Goal: Information Seeking & Learning: Learn about a topic

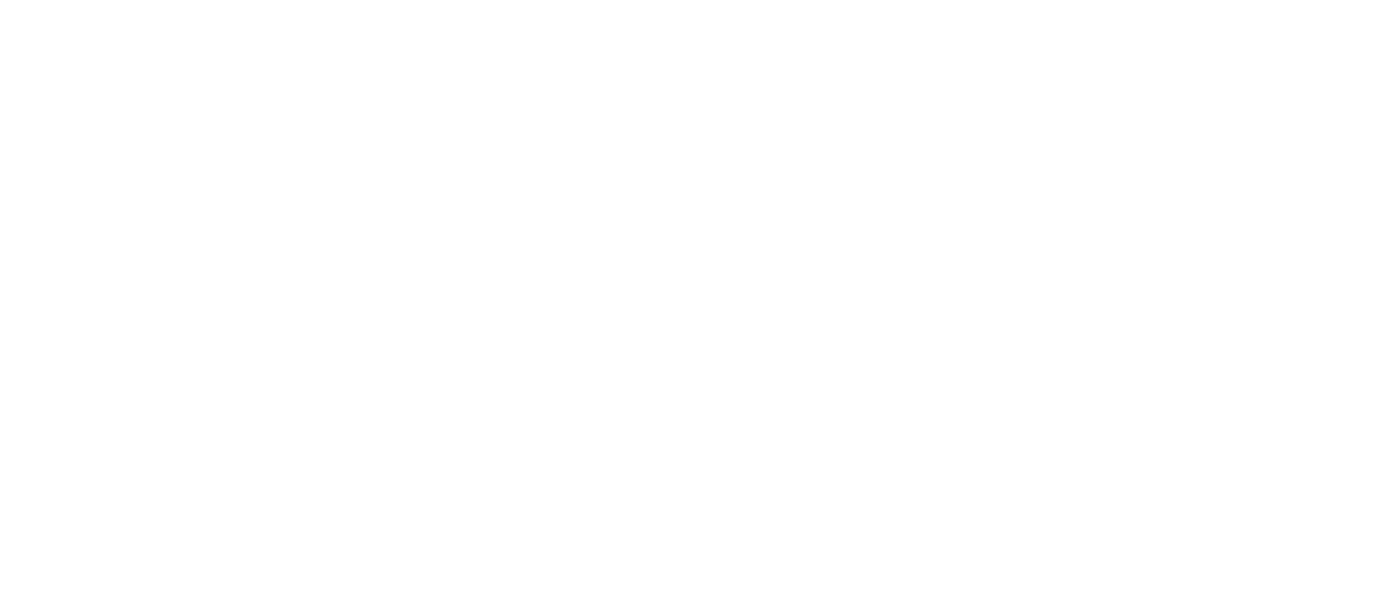
select select
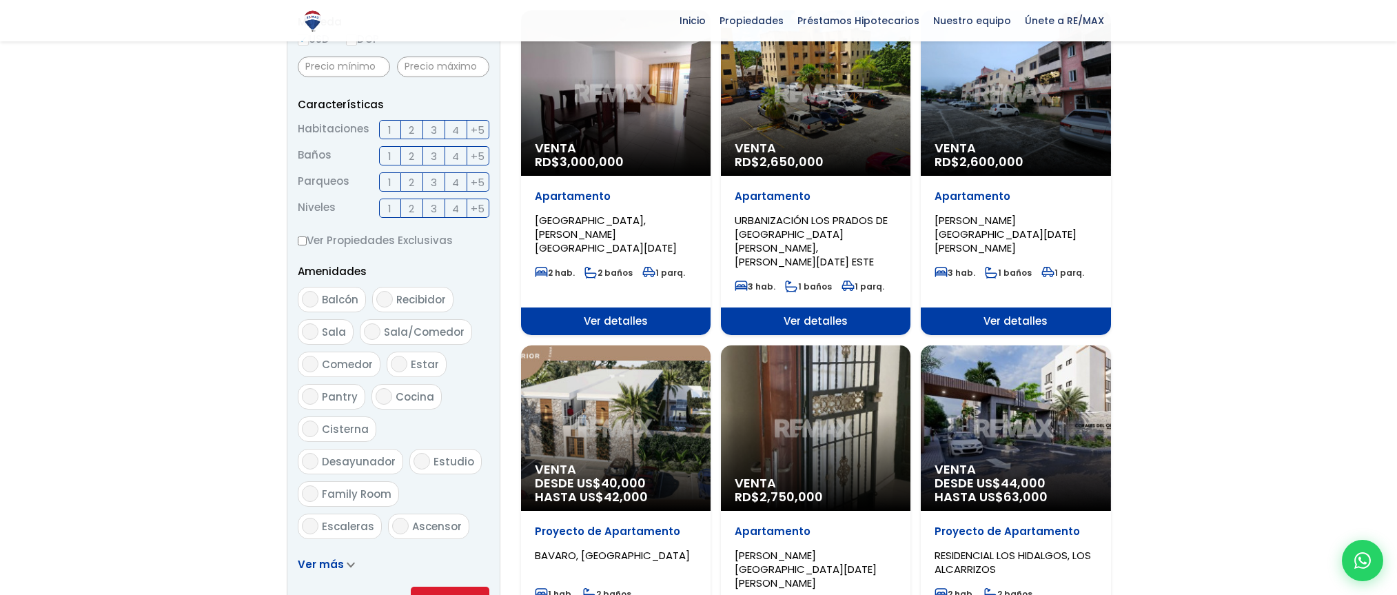
scroll to position [551, 0]
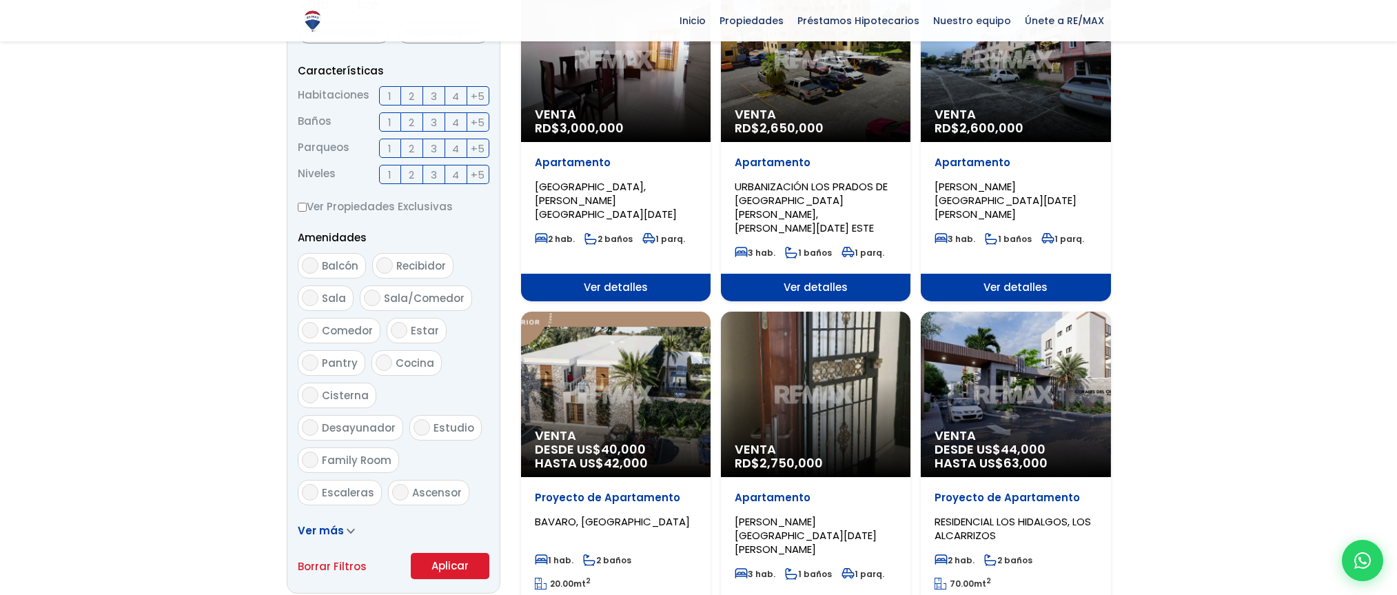
click at [590, 442] on span "DESDE US$ 40,000 HASTA US$ 42,000" at bounding box center [616, 456] width 162 height 28
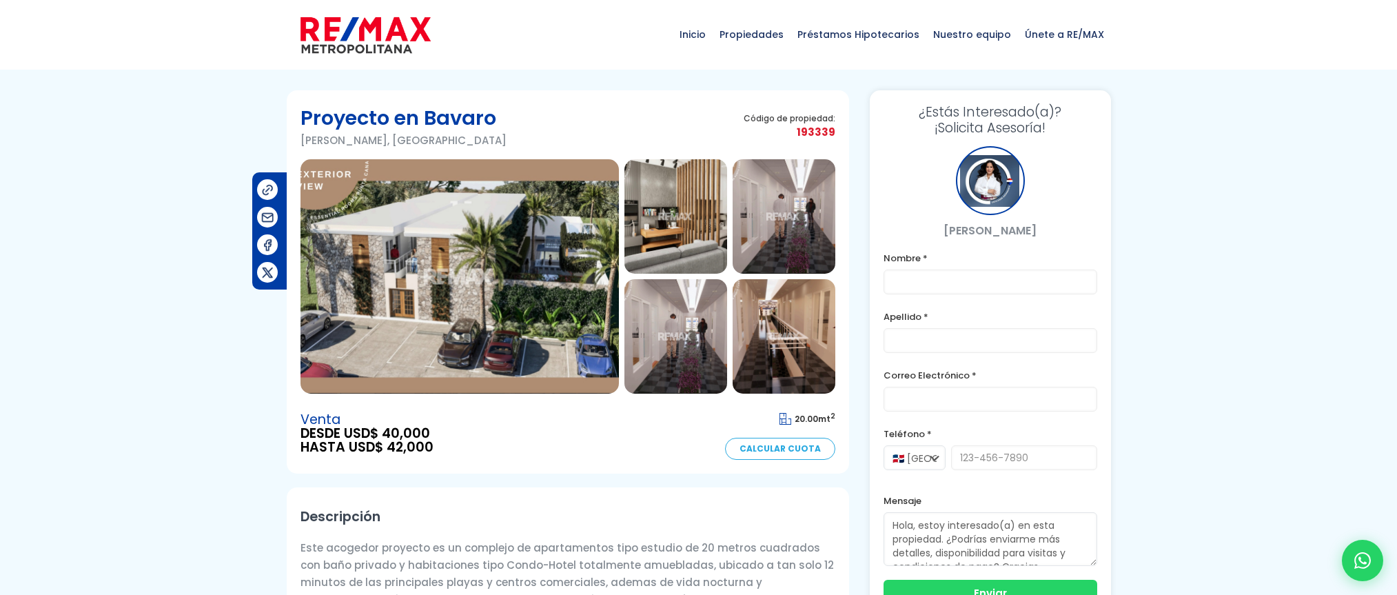
click at [688, 218] on img at bounding box center [675, 216] width 103 height 114
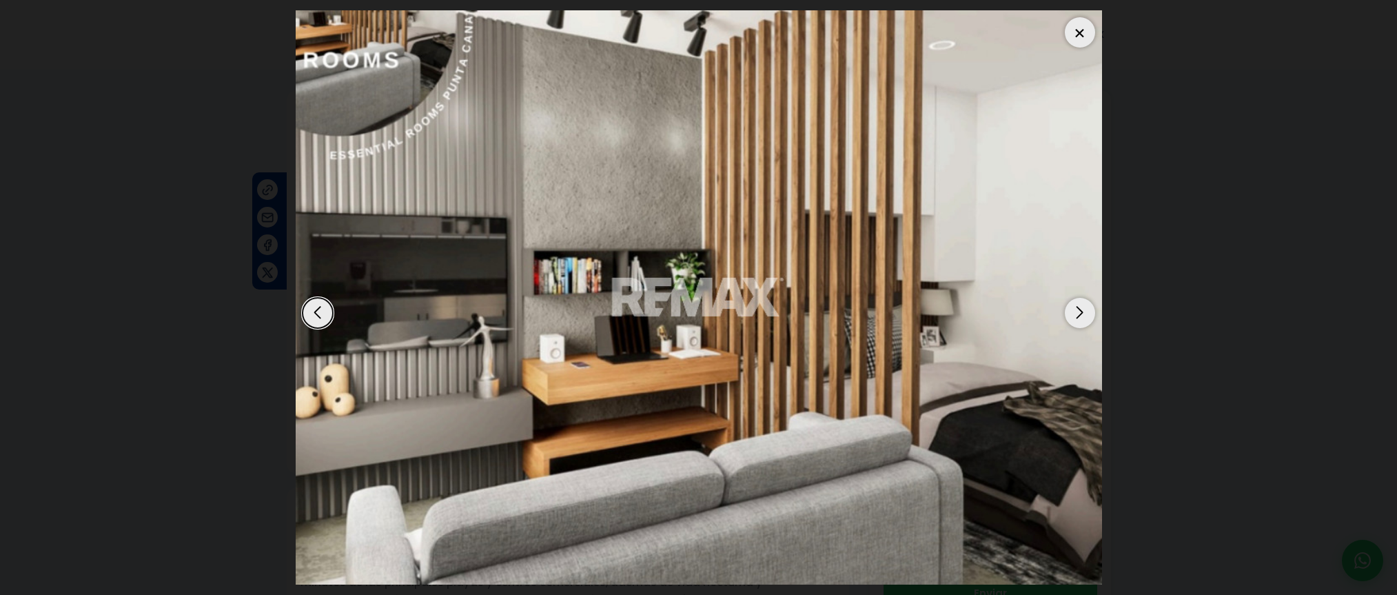
click at [1089, 305] on div "Next slide" at bounding box center [1079, 313] width 30 height 30
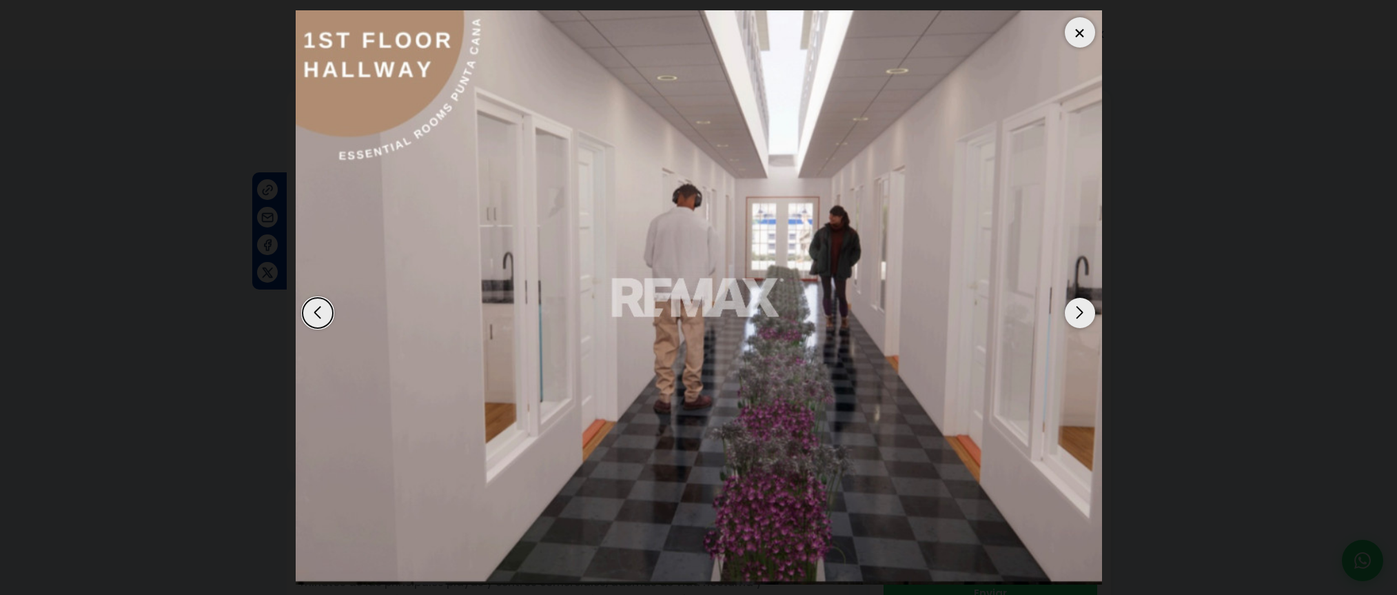
click at [1078, 311] on div "Next slide" at bounding box center [1079, 313] width 30 height 30
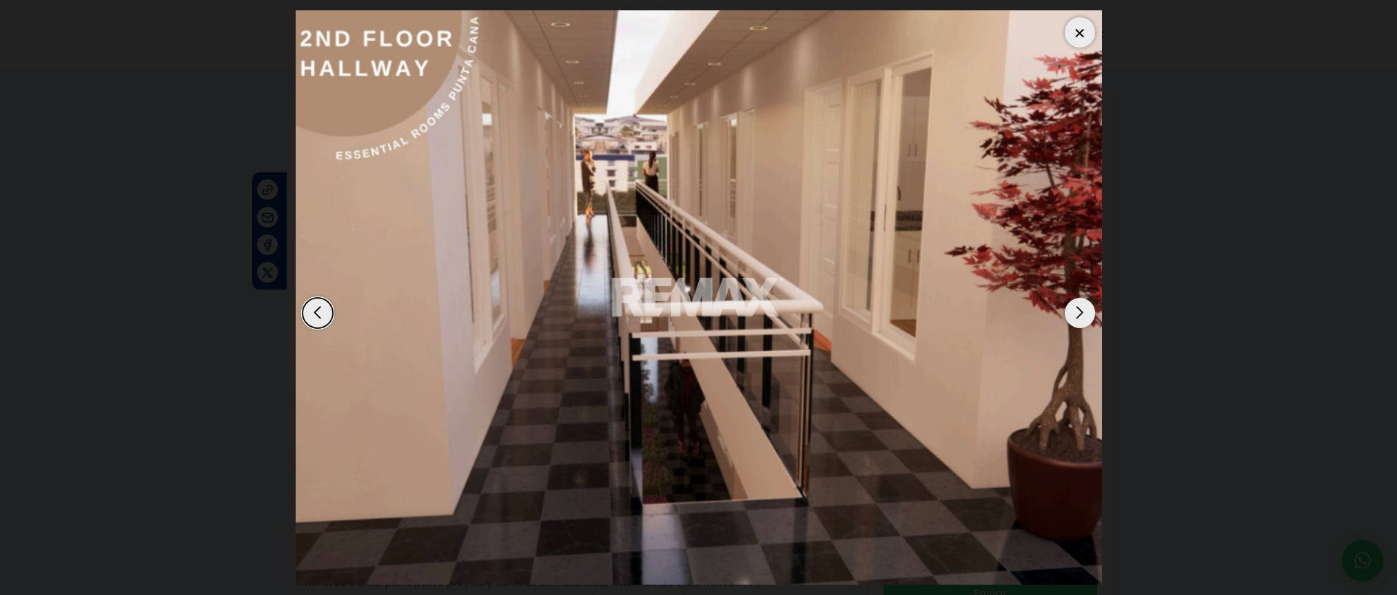
click at [1078, 311] on div "Next slide" at bounding box center [1079, 313] width 30 height 30
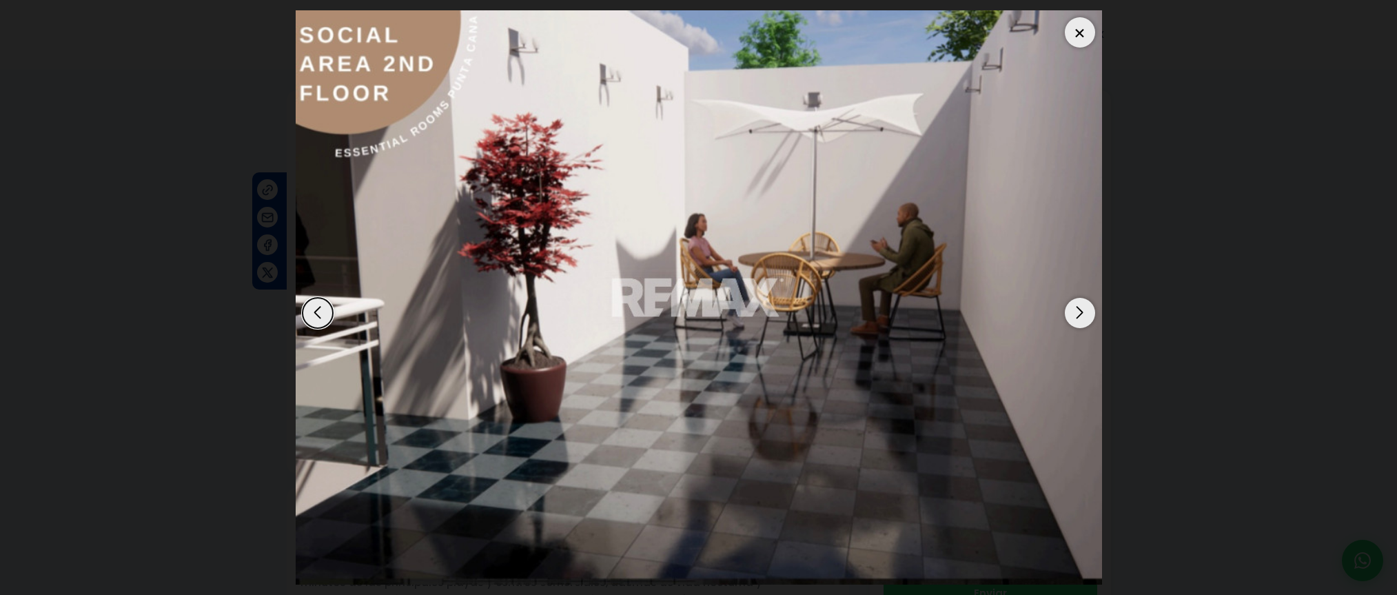
click at [1078, 311] on div "Next slide" at bounding box center [1079, 313] width 30 height 30
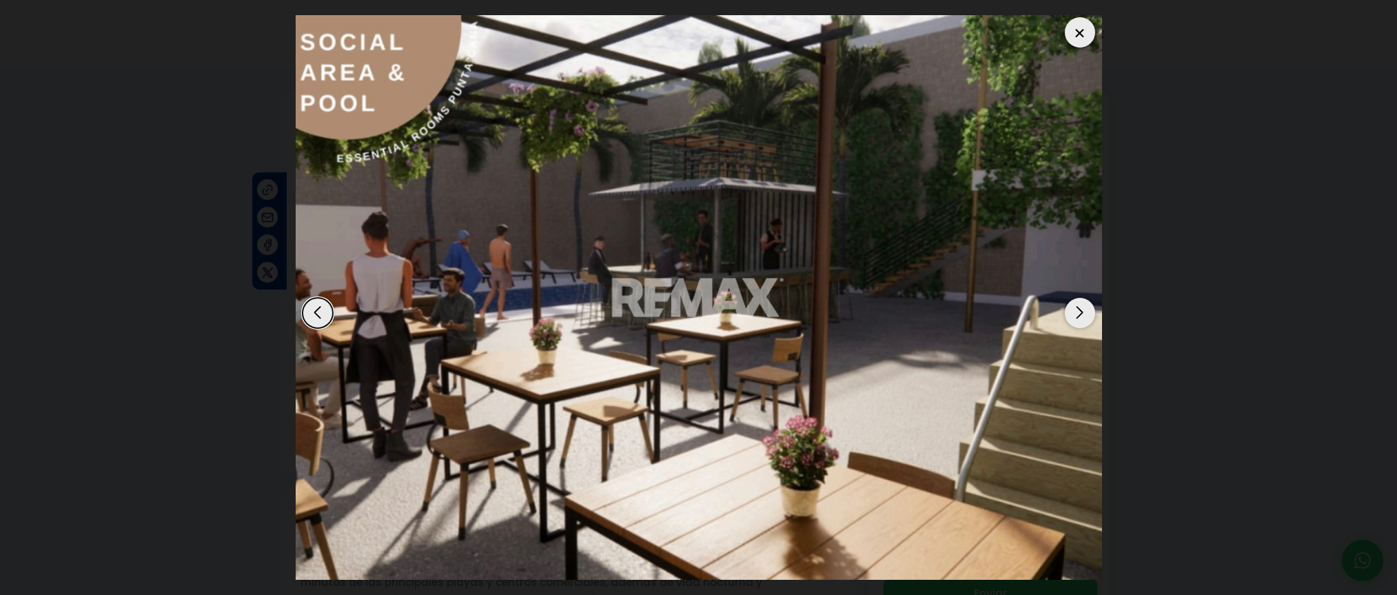
click at [1078, 311] on div "Next slide" at bounding box center [1079, 313] width 30 height 30
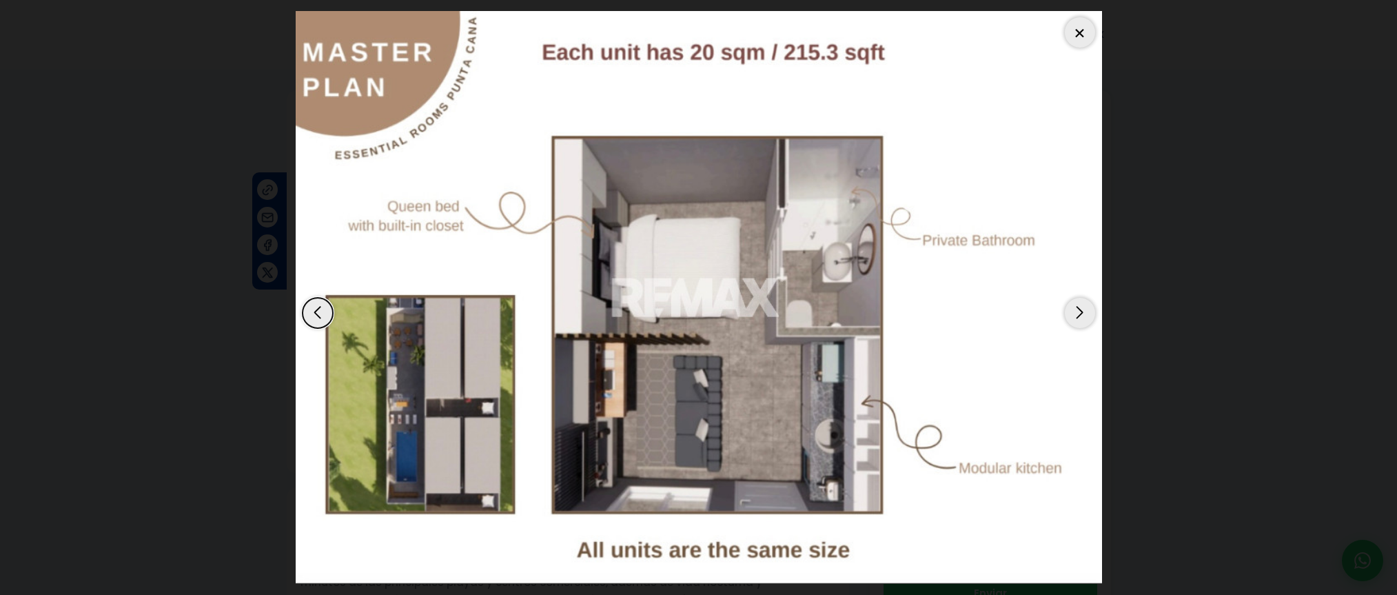
click at [1082, 320] on div "Next slide" at bounding box center [1079, 313] width 30 height 30
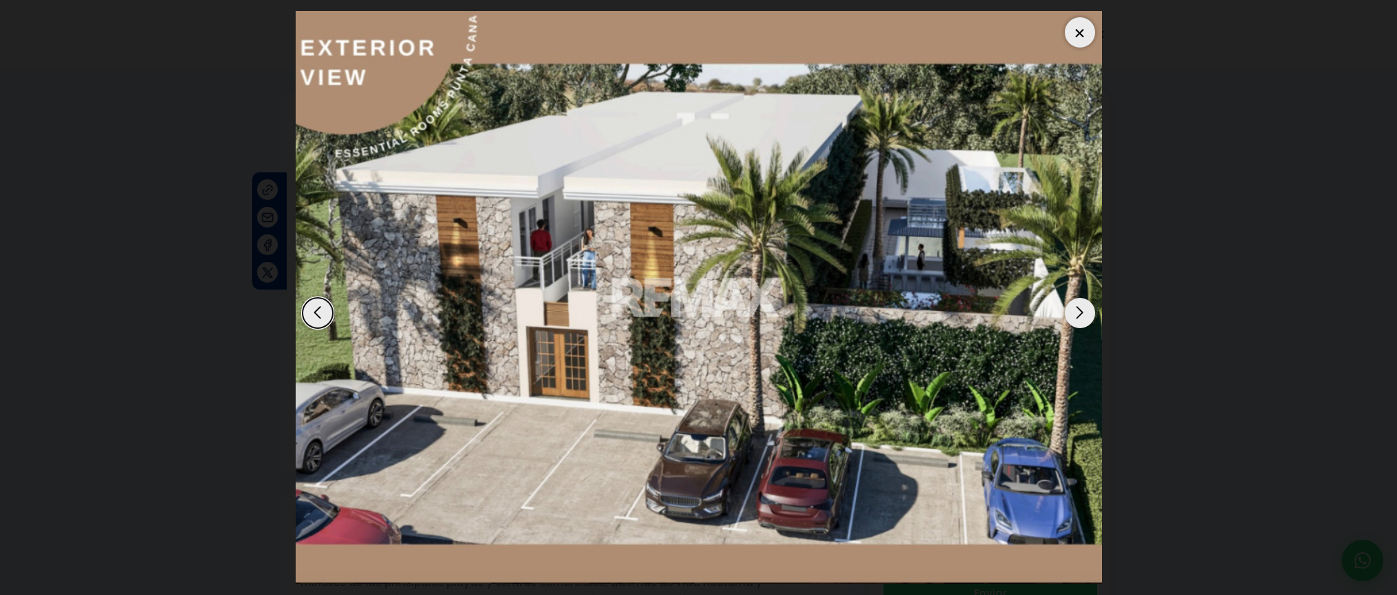
click at [1079, 25] on div at bounding box center [1079, 32] width 30 height 30
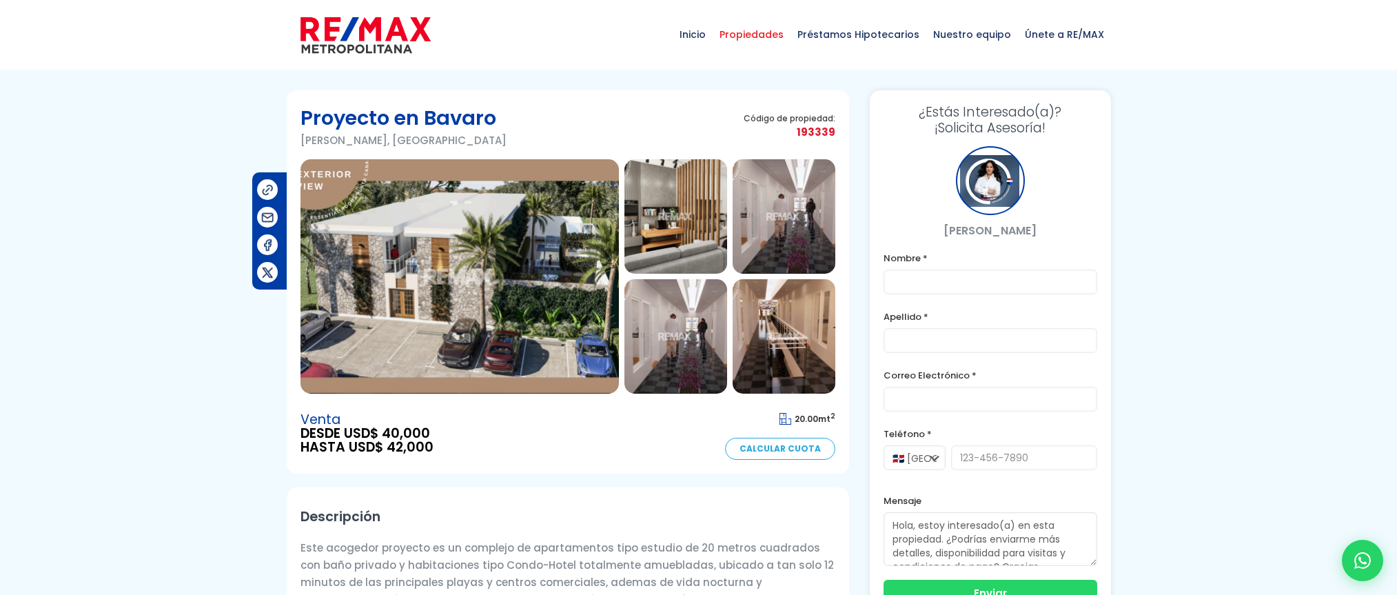
click at [761, 33] on span "Propiedades" at bounding box center [751, 34] width 78 height 41
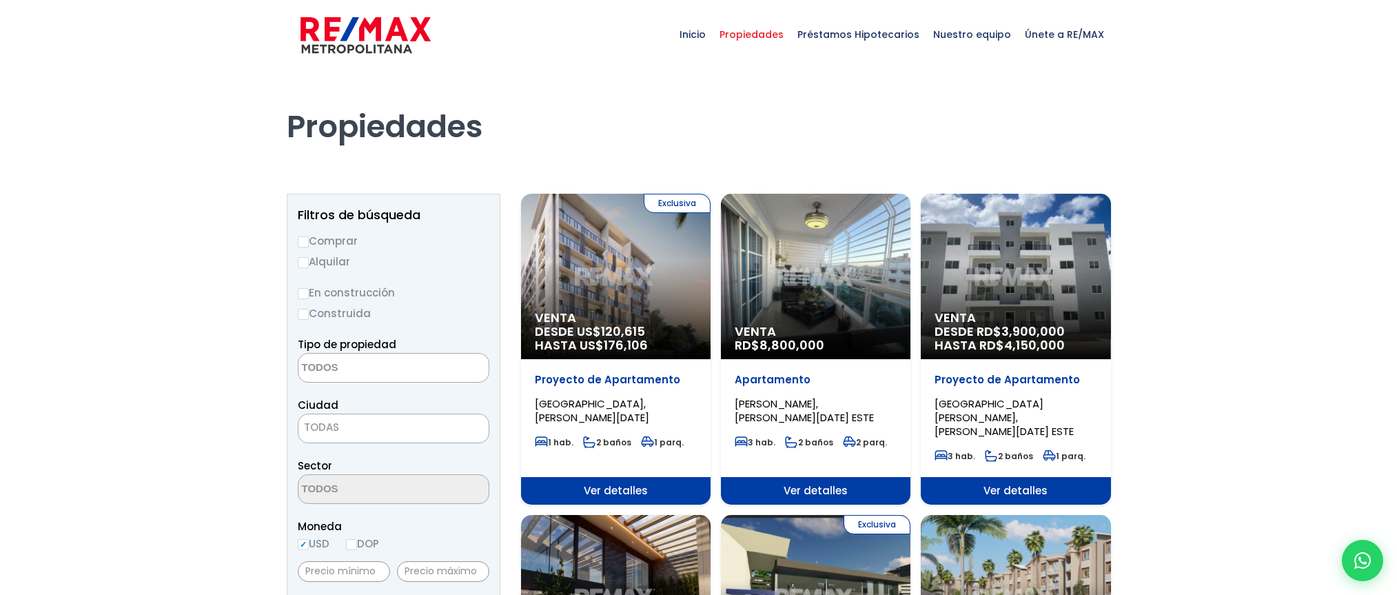
select select
click at [305, 249] on label "Comprar" at bounding box center [394, 240] width 192 height 17
click at [305, 247] on input "Comprar" at bounding box center [303, 241] width 11 height 11
radio input "true"
click at [305, 318] on input "Construida" at bounding box center [303, 314] width 11 height 11
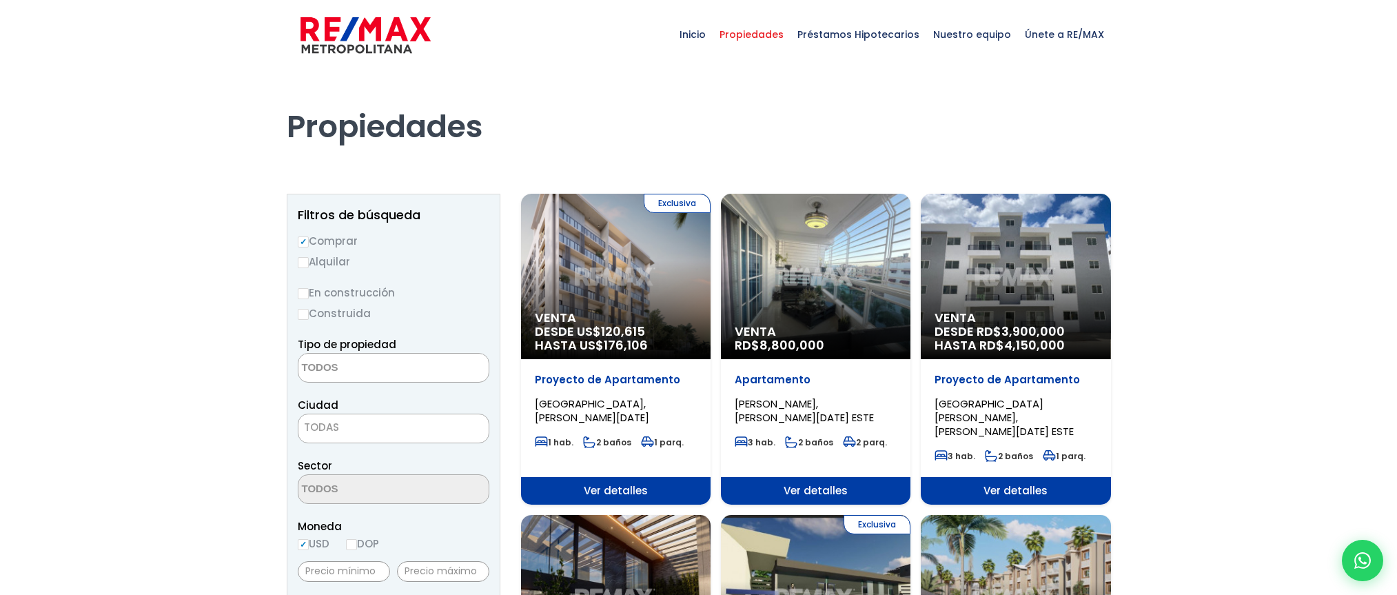
radio input "true"
click at [347, 366] on textarea "Search" at bounding box center [365, 368] width 134 height 30
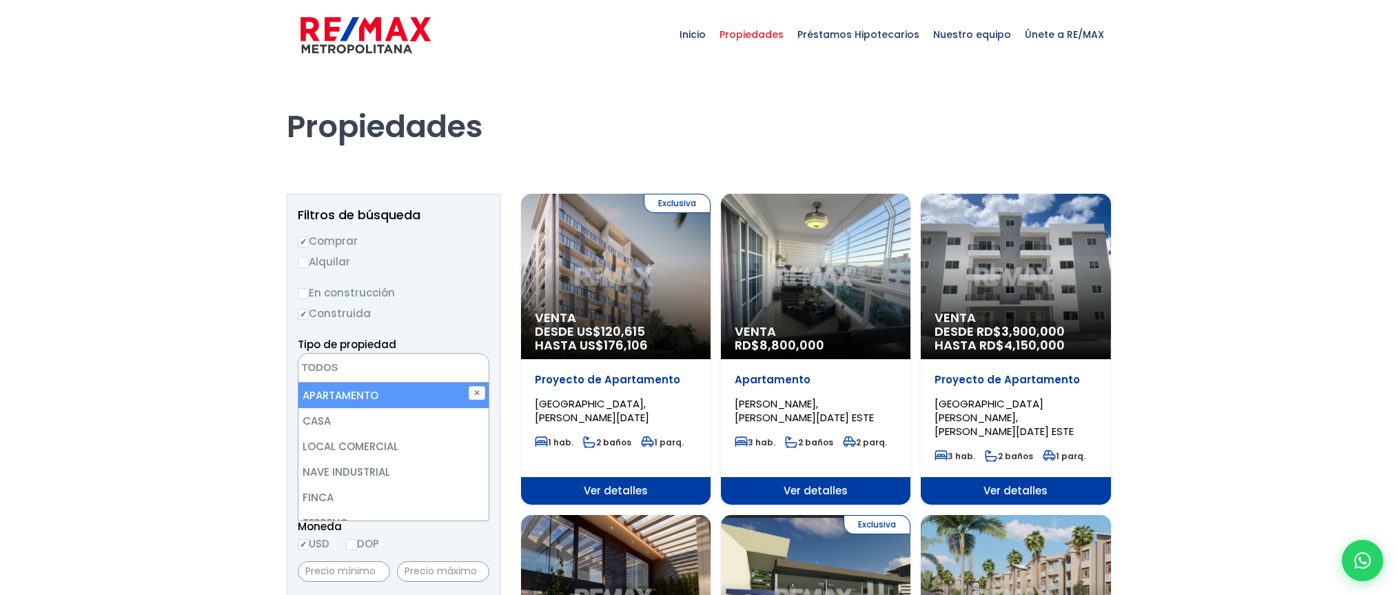
click at [347, 394] on li "APARTAMENTO" at bounding box center [393, 394] width 190 height 25
select select "apartment"
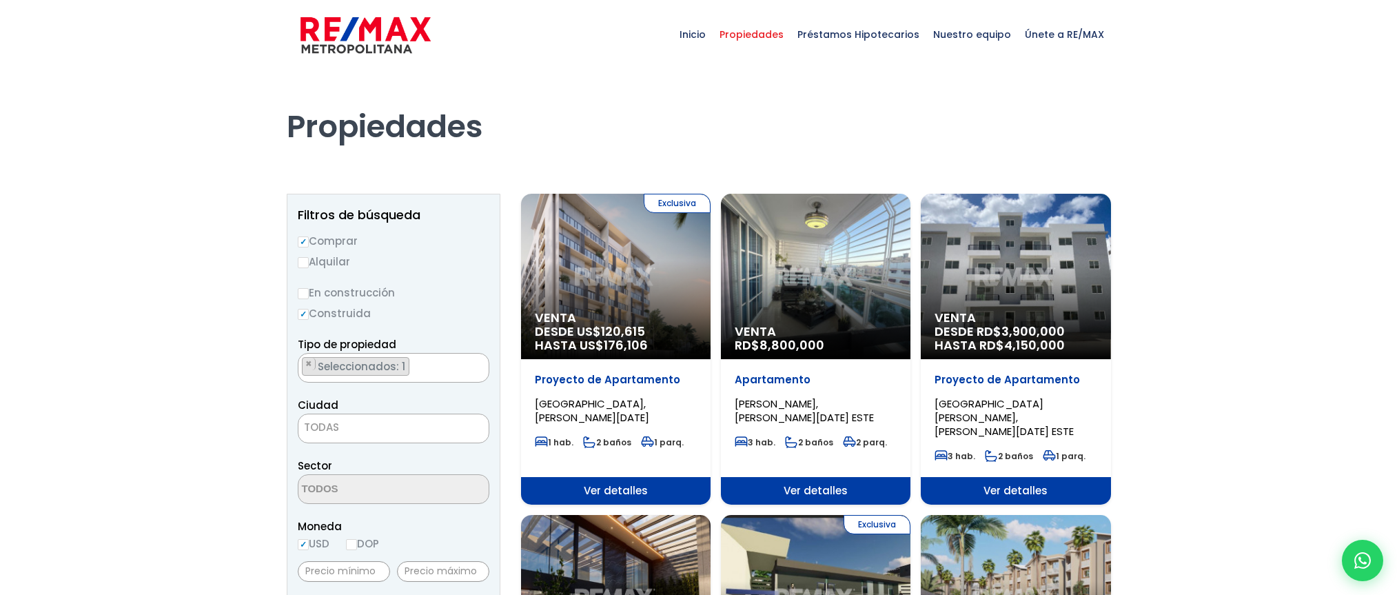
drag, startPoint x: 356, startPoint y: 425, endPoint x: 360, endPoint y: 431, distance: 7.5
click at [358, 429] on span "TODAS" at bounding box center [393, 427] width 190 height 19
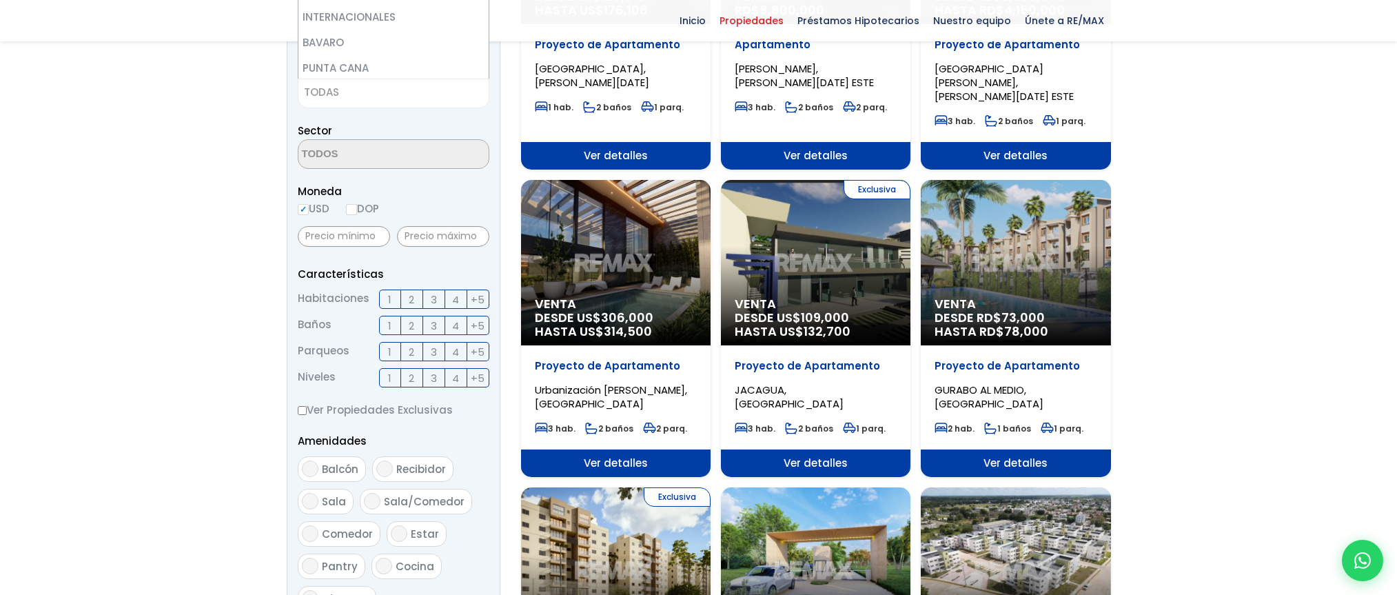
scroll to position [482, 0]
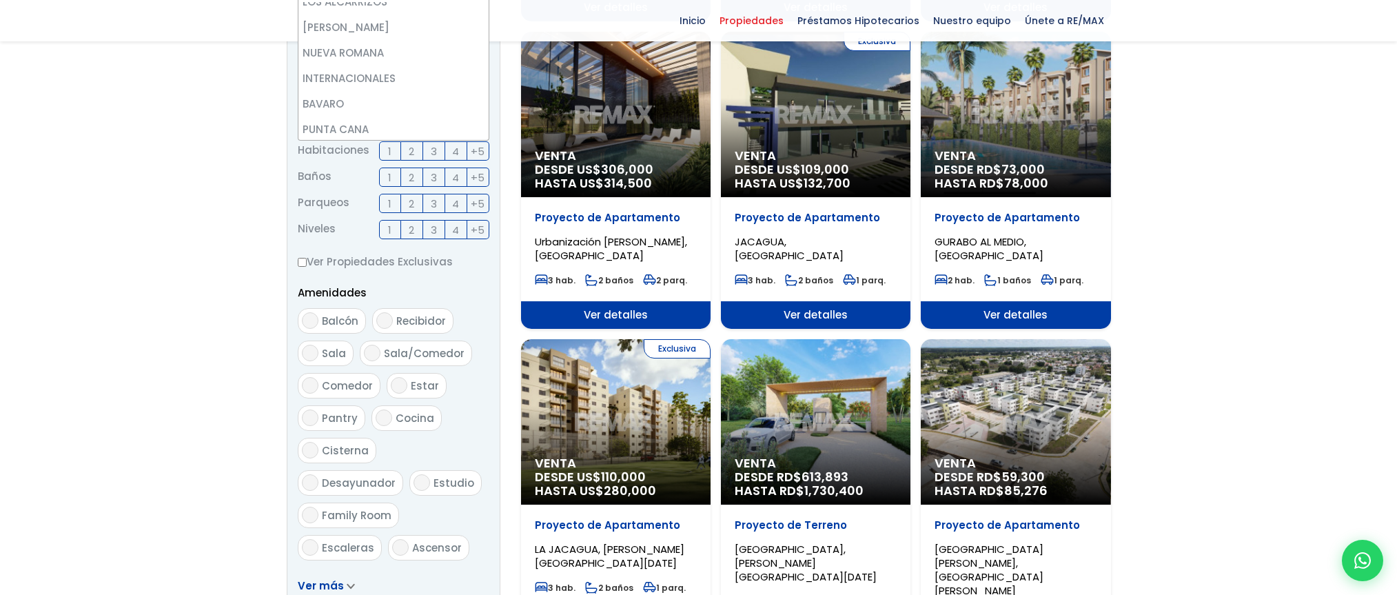
select select "440"
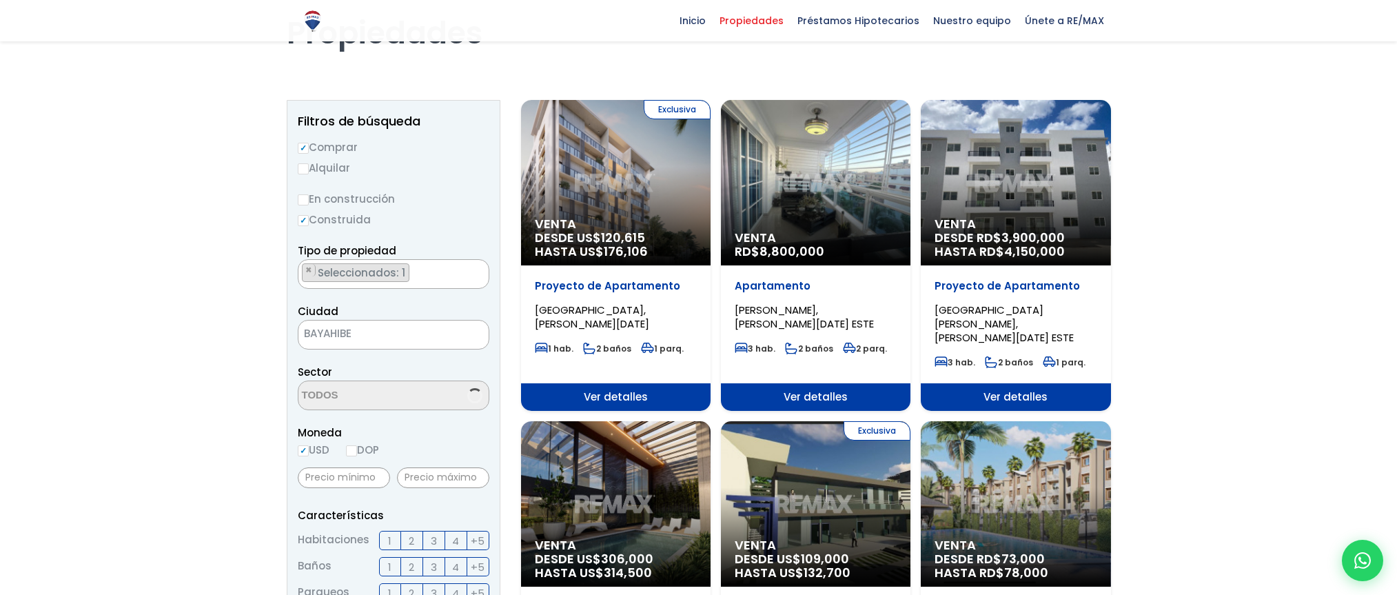
scroll to position [89, 0]
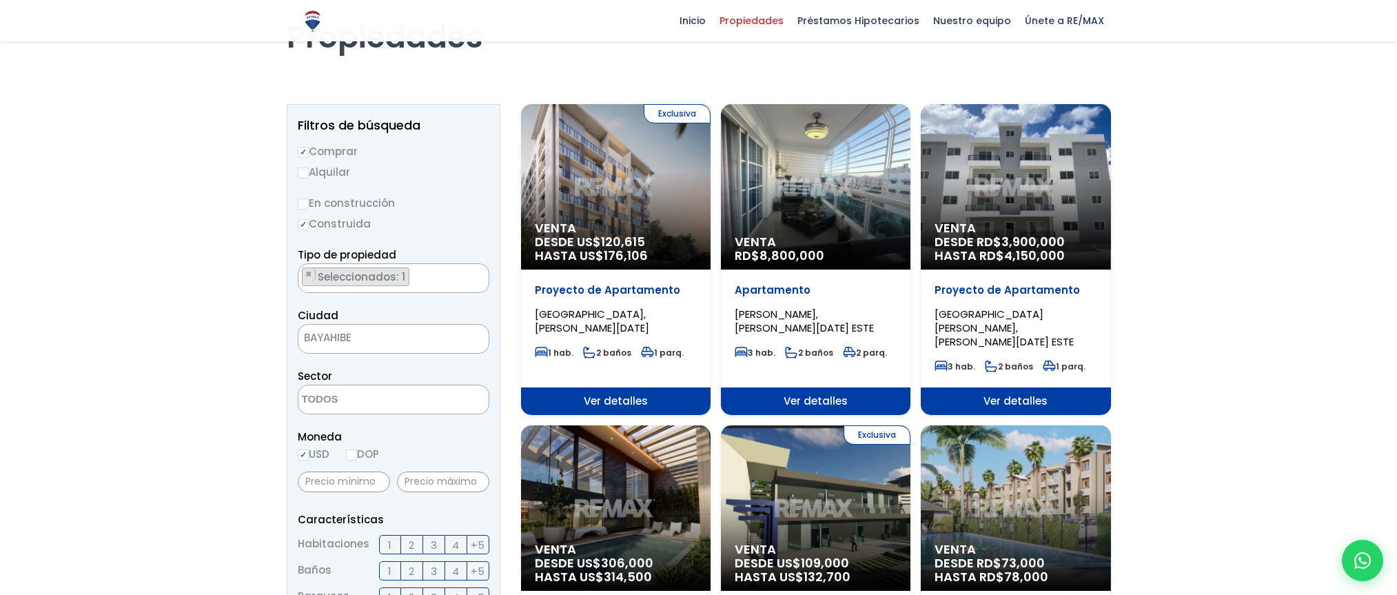
click at [336, 399] on textarea "Search" at bounding box center [365, 400] width 134 height 30
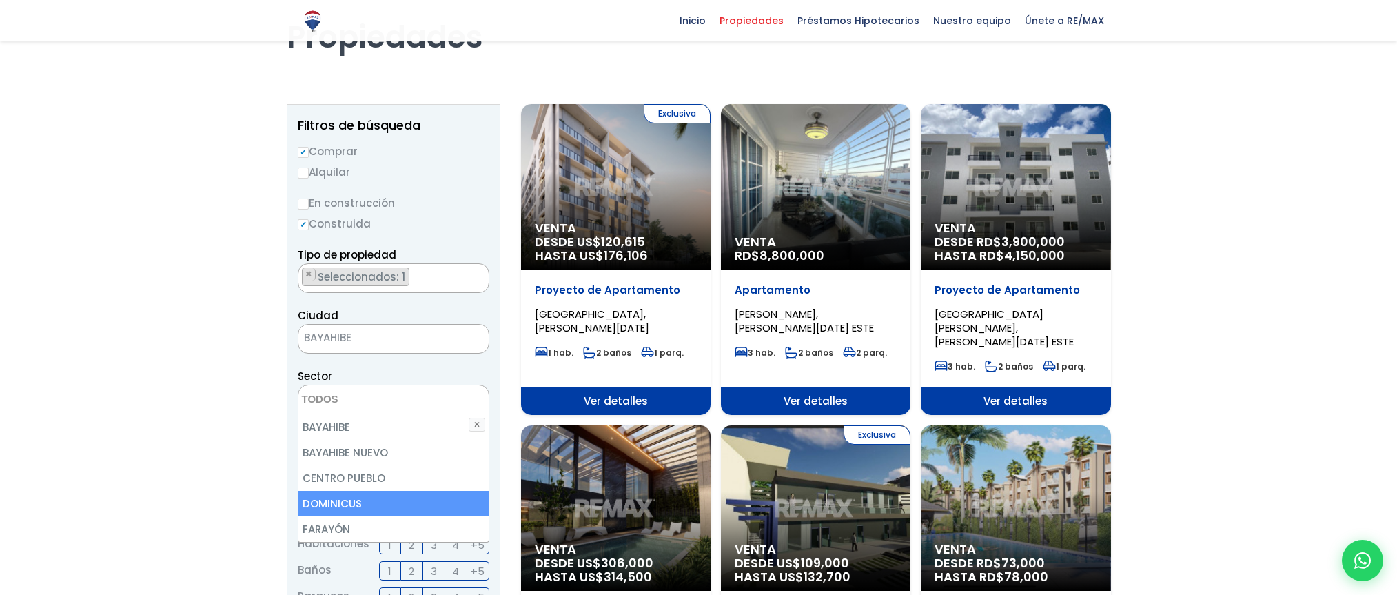
click at [351, 500] on li "DOMINICUS" at bounding box center [393, 503] width 190 height 25
select select "16413"
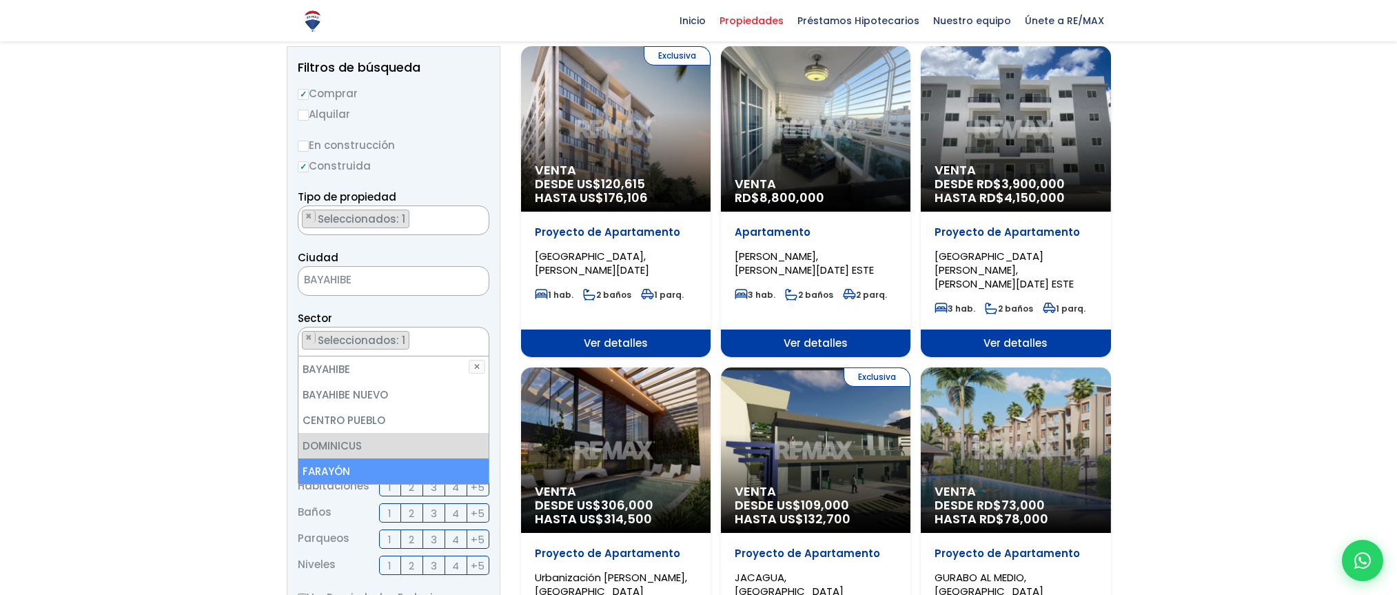
scroll to position [227, 0]
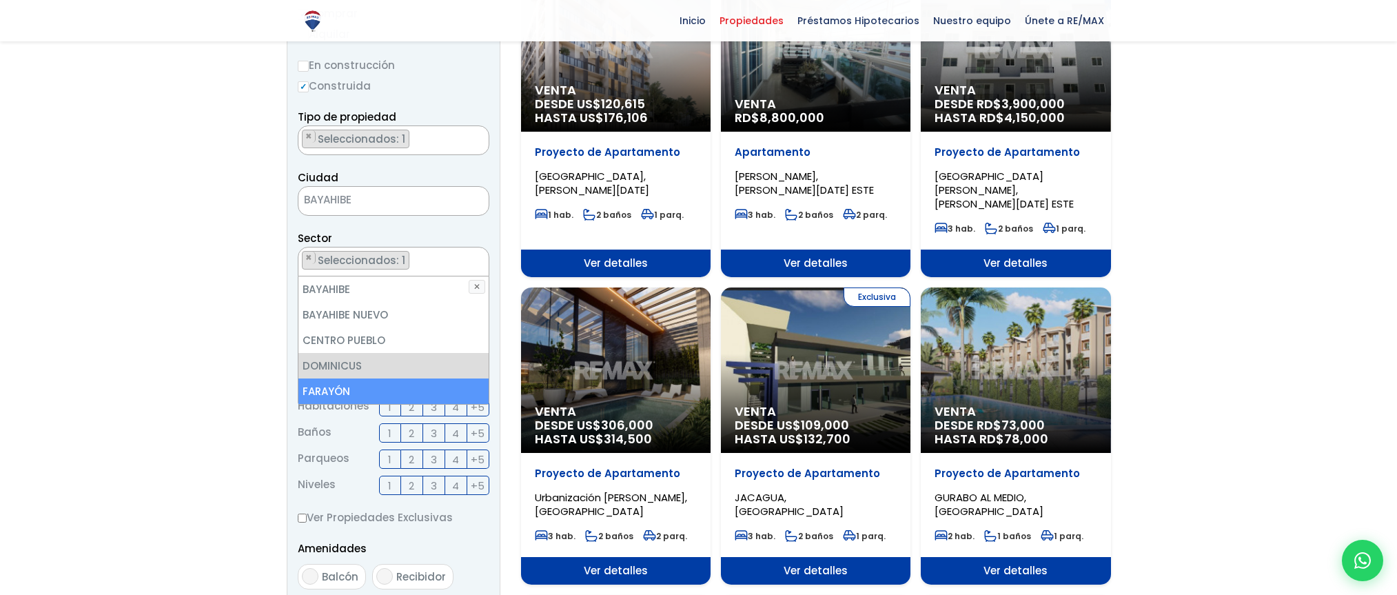
click at [386, 409] on label "1" at bounding box center [390, 406] width 22 height 19
click at [0, 0] on input "1" at bounding box center [0, 0] width 0 height 0
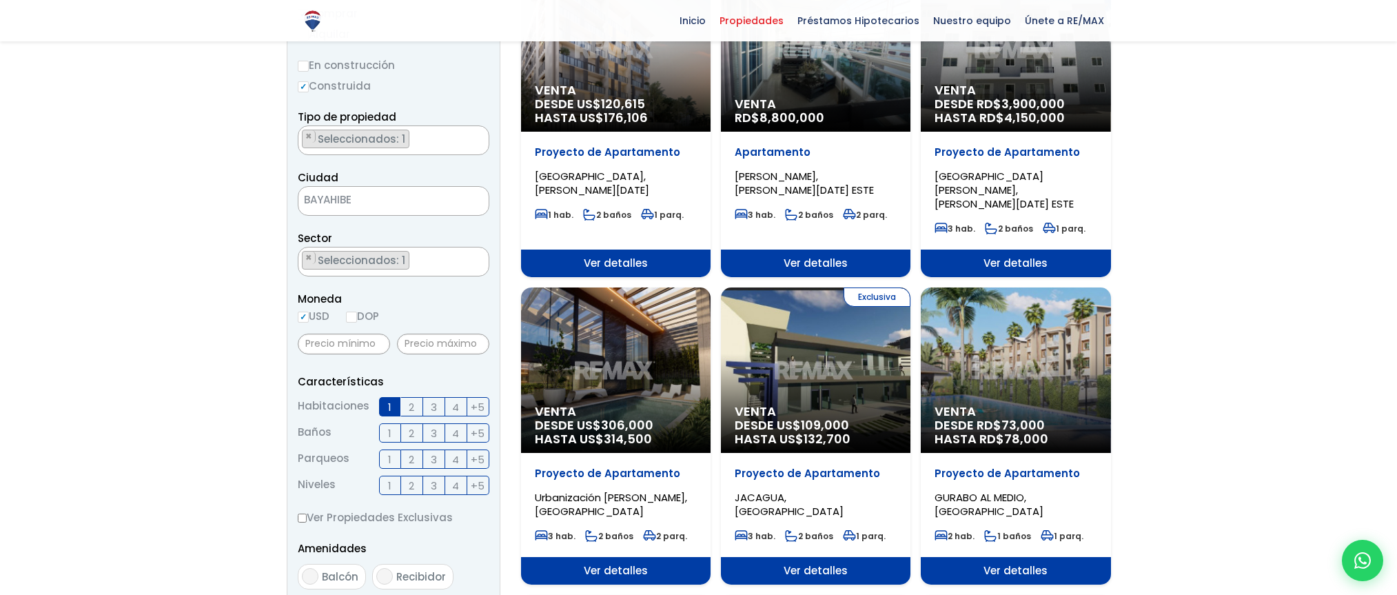
click at [412, 409] on span "2" at bounding box center [412, 406] width 6 height 17
click at [0, 0] on input "2" at bounding box center [0, 0] width 0 height 0
click at [411, 407] on span "2" at bounding box center [412, 406] width 6 height 17
click at [0, 0] on input "2" at bounding box center [0, 0] width 0 height 0
click at [415, 406] on label "2" at bounding box center [412, 406] width 22 height 19
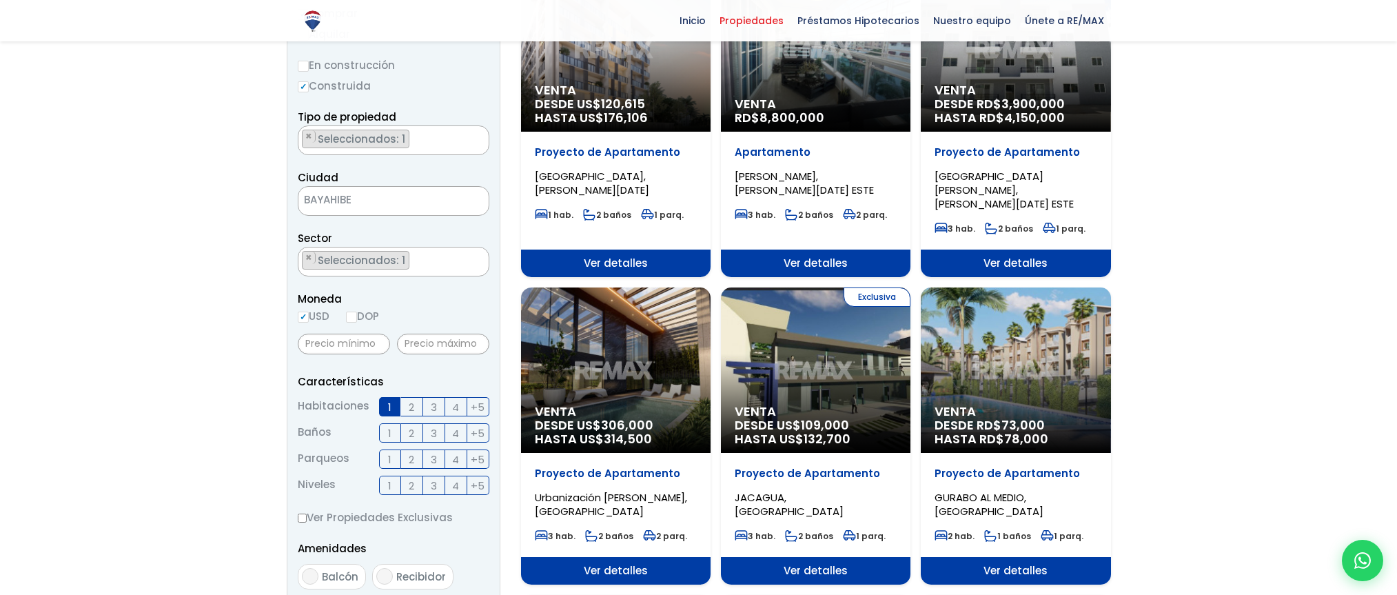
click at [0, 0] on input "2" at bounding box center [0, 0] width 0 height 0
click at [387, 433] on label "1" at bounding box center [390, 432] width 22 height 19
click at [0, 0] on input "1" at bounding box center [0, 0] width 0 height 0
click at [389, 460] on span "1" at bounding box center [389, 459] width 3 height 17
click at [0, 0] on input "1" at bounding box center [0, 0] width 0 height 0
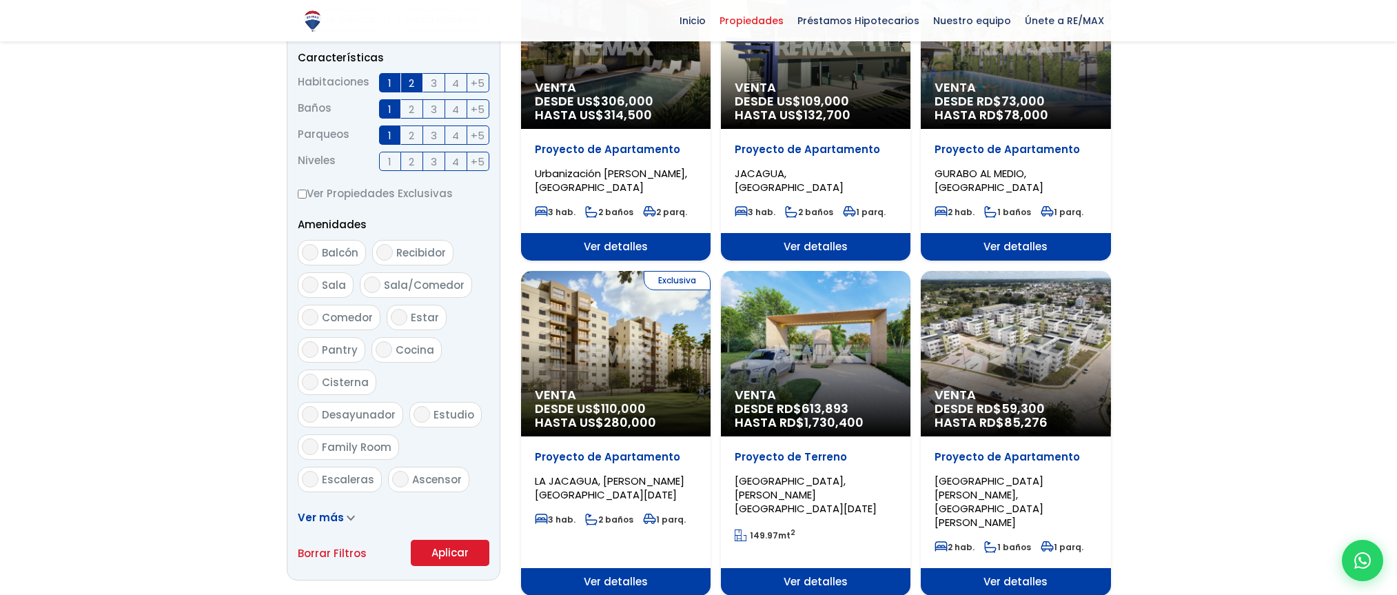
scroll to position [640, 0]
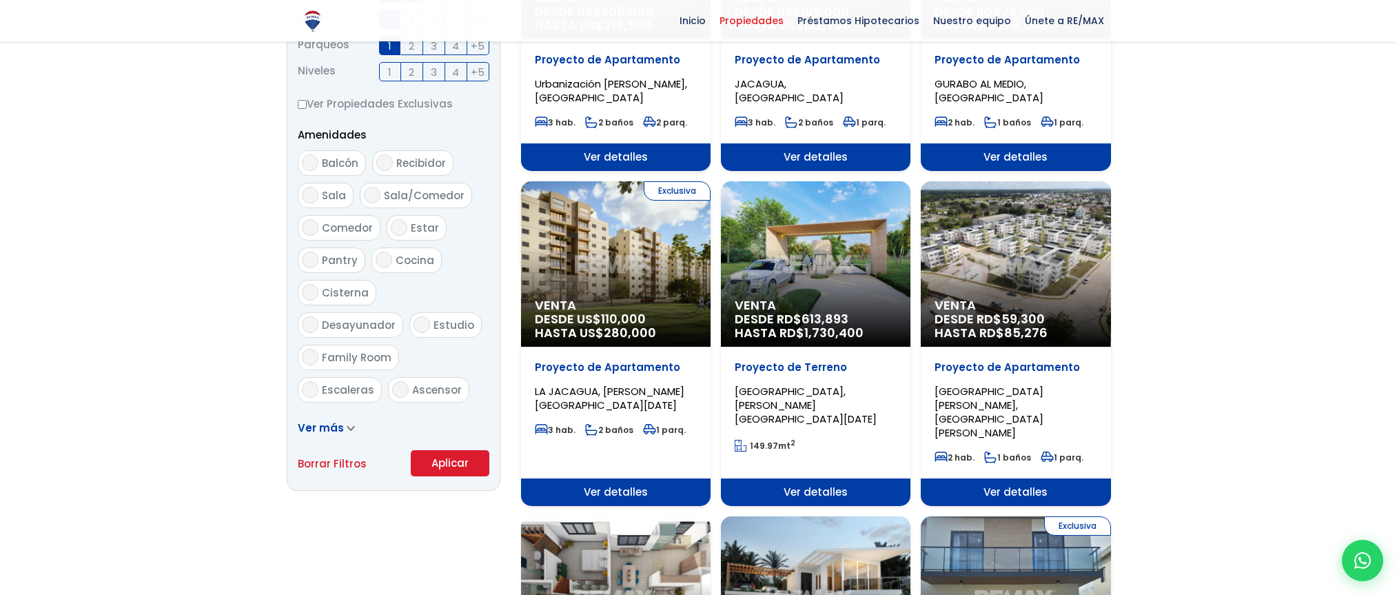
click at [349, 425] on icon at bounding box center [351, 428] width 8 height 6
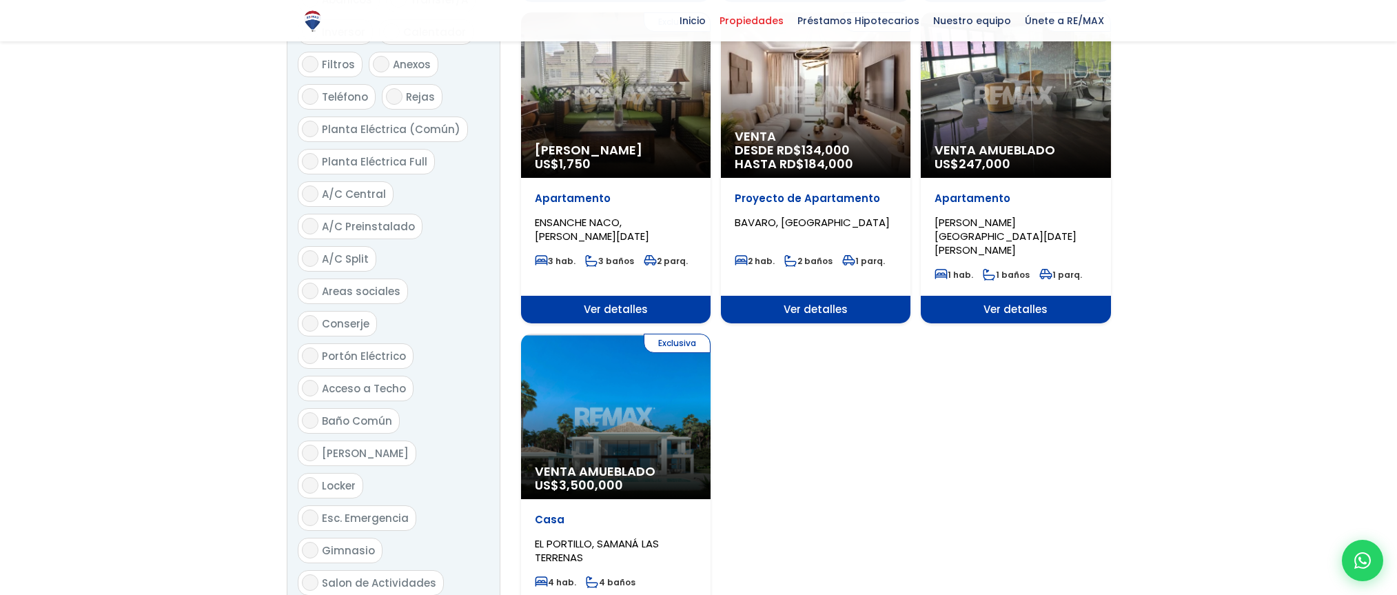
scroll to position [1467, 0]
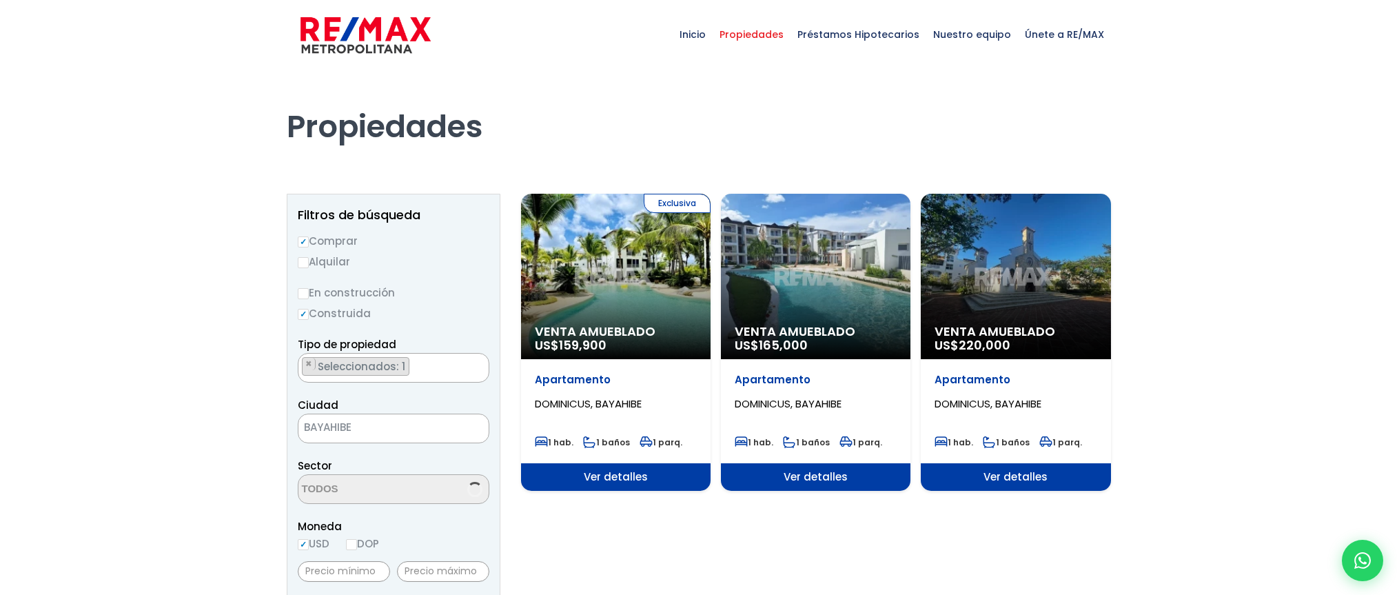
select select "16413"
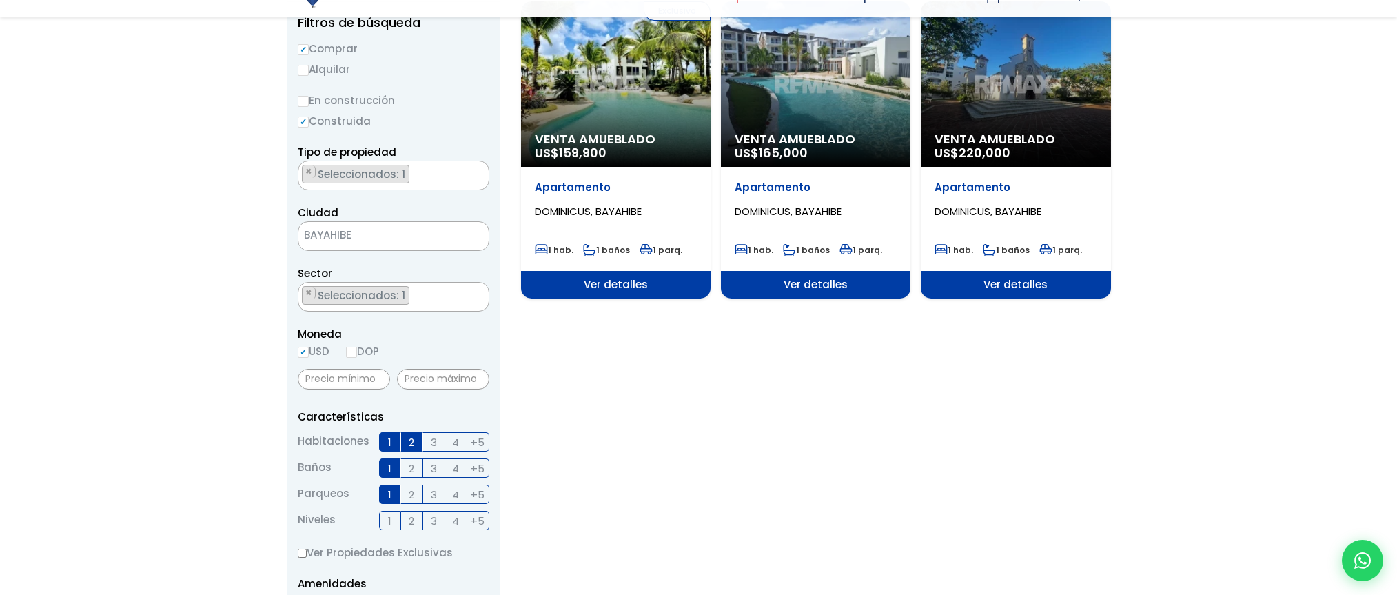
scroll to position [207, 0]
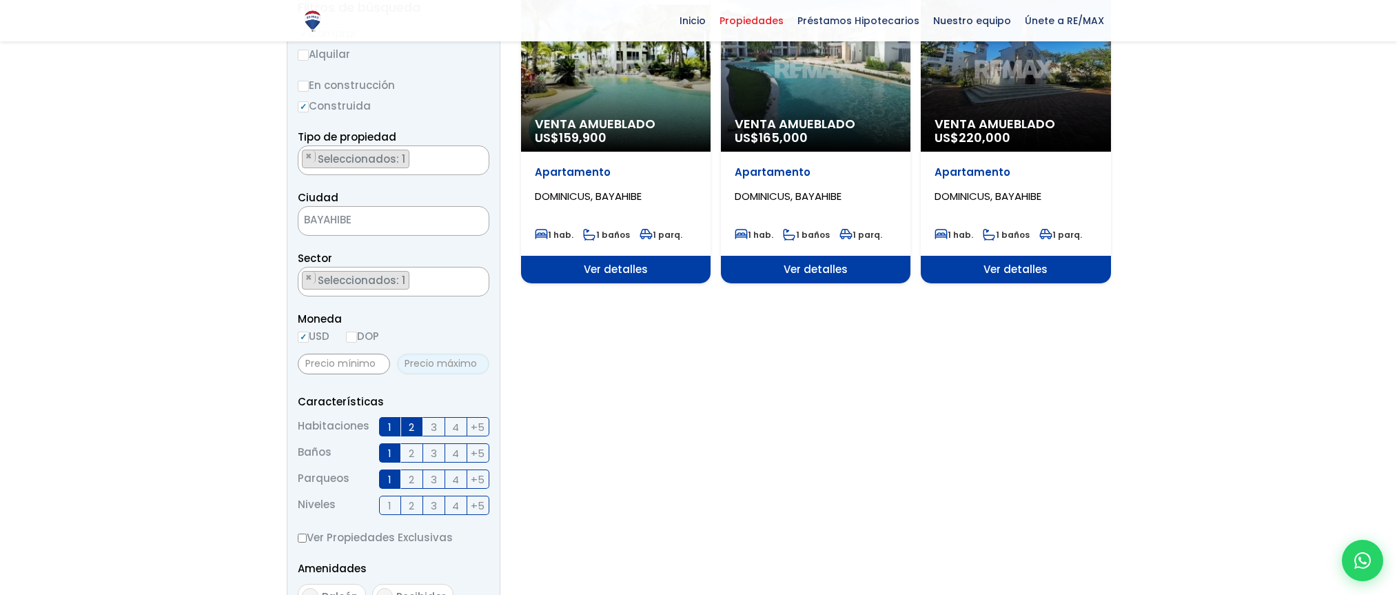
click at [442, 362] on input "text" at bounding box center [443, 363] width 92 height 21
type input "60,000"
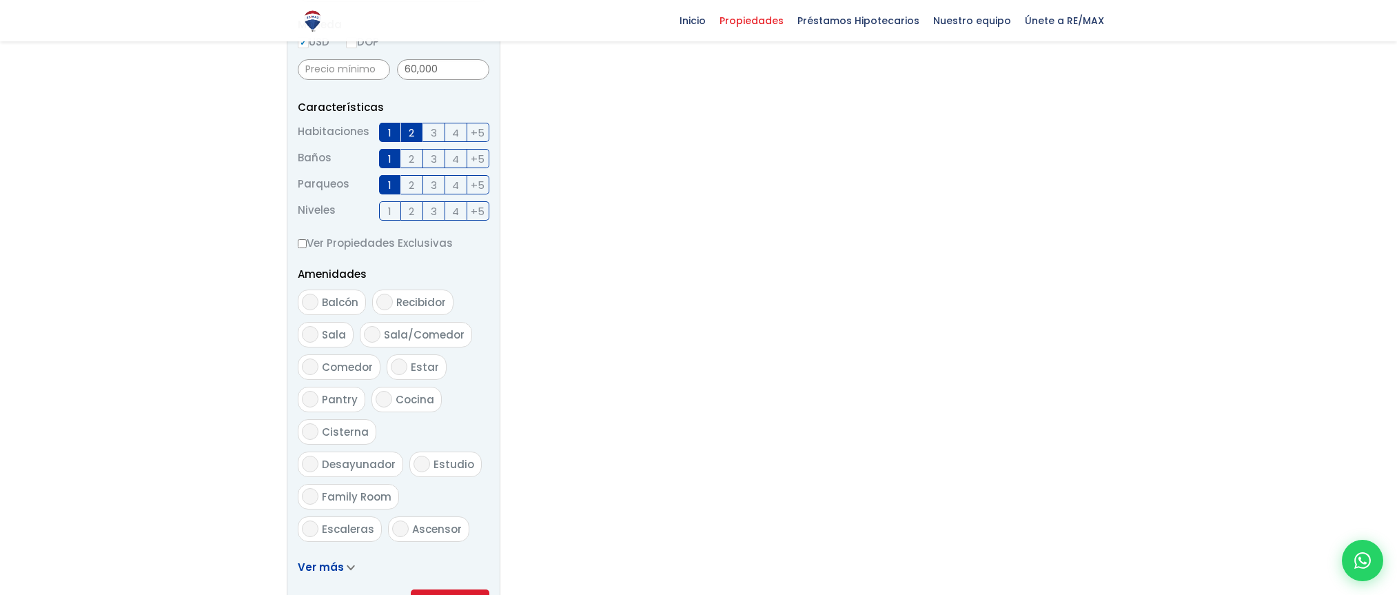
scroll to position [551, 0]
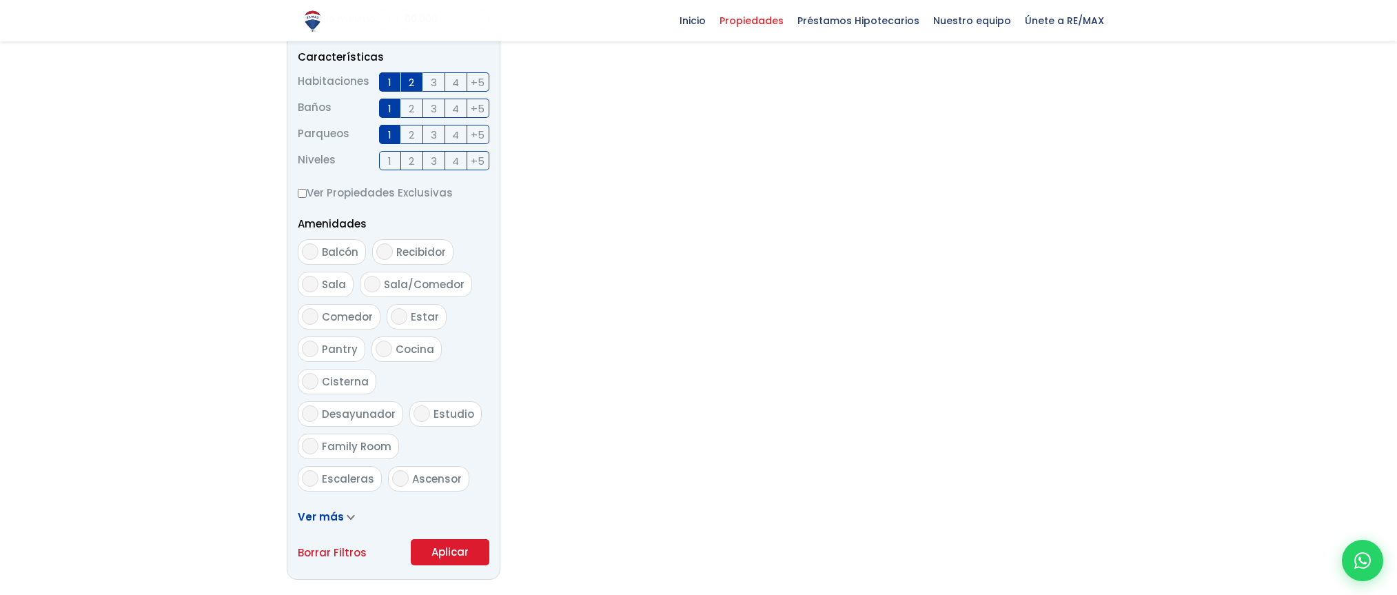
click at [459, 553] on button "Aplicar" at bounding box center [450, 552] width 79 height 26
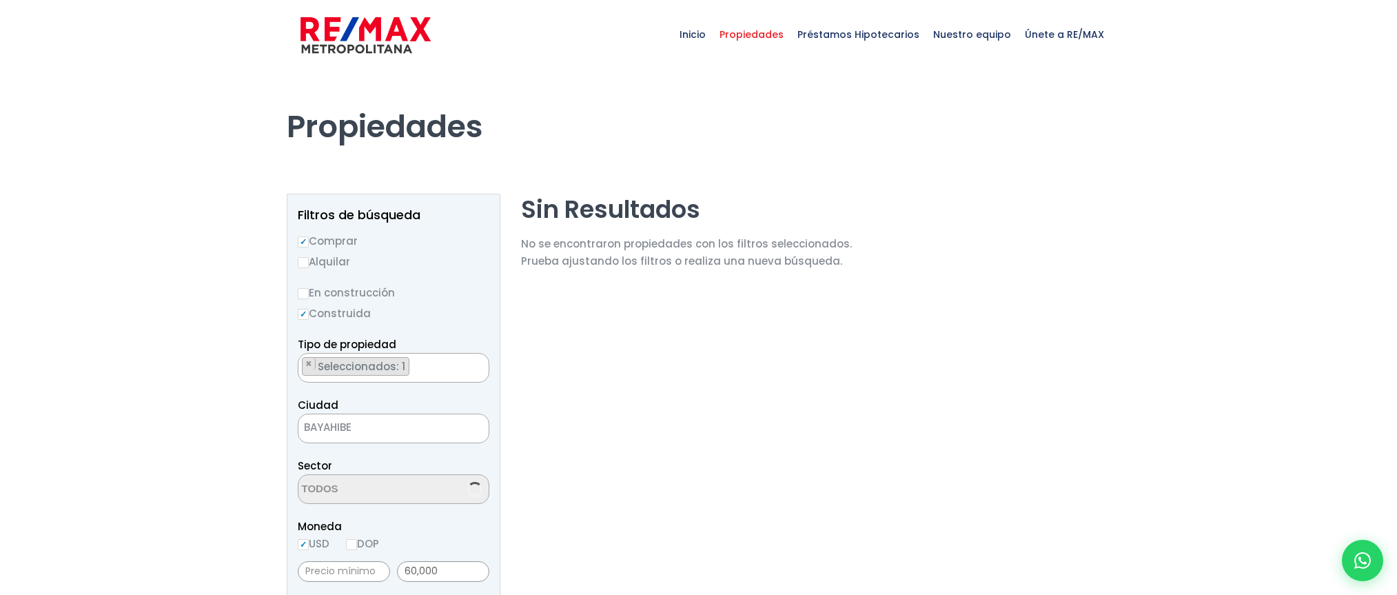
select select "16413"
click at [362, 426] on span "BAYAHIBE" at bounding box center [376, 427] width 156 height 19
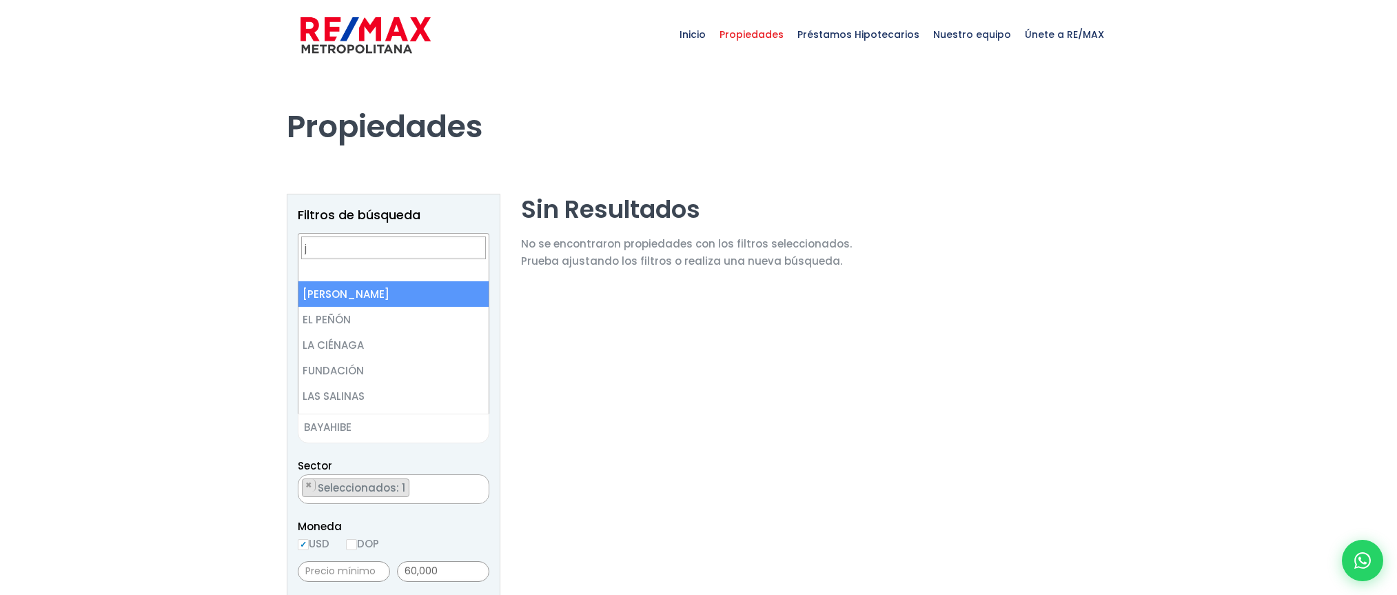
scroll to position [0, 0]
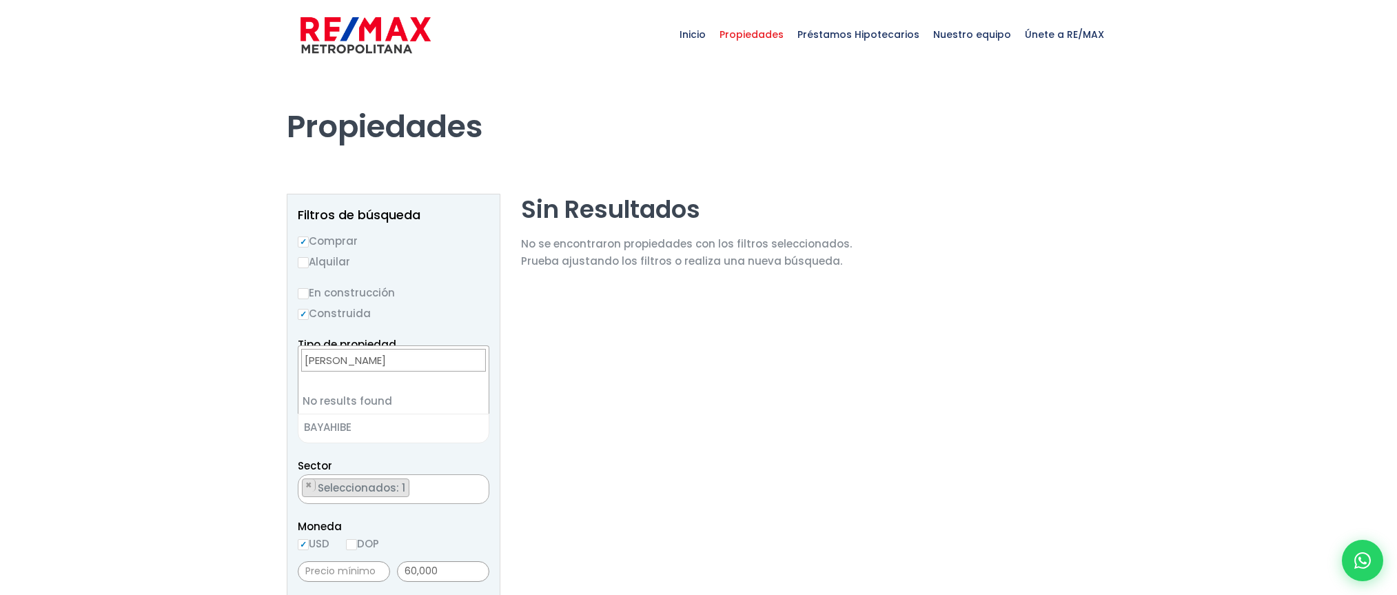
type input "[PERSON_NAME]"
click at [406, 386] on span "juandolio" at bounding box center [393, 367] width 190 height 42
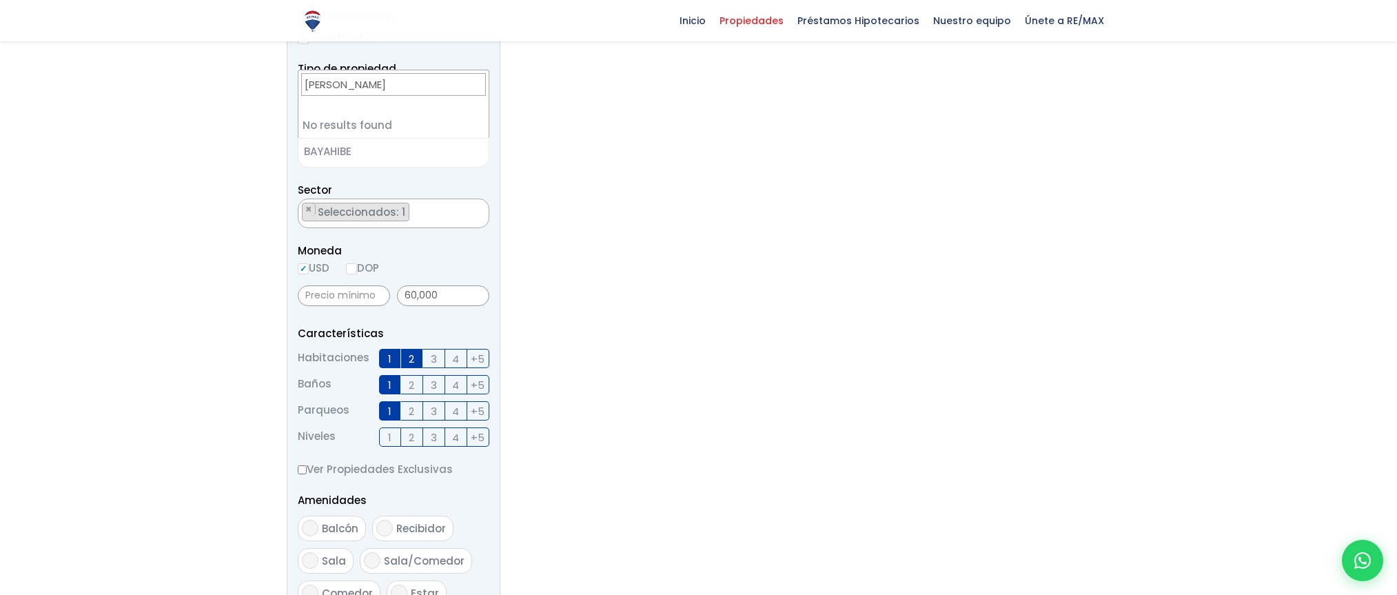
scroll to position [276, 0]
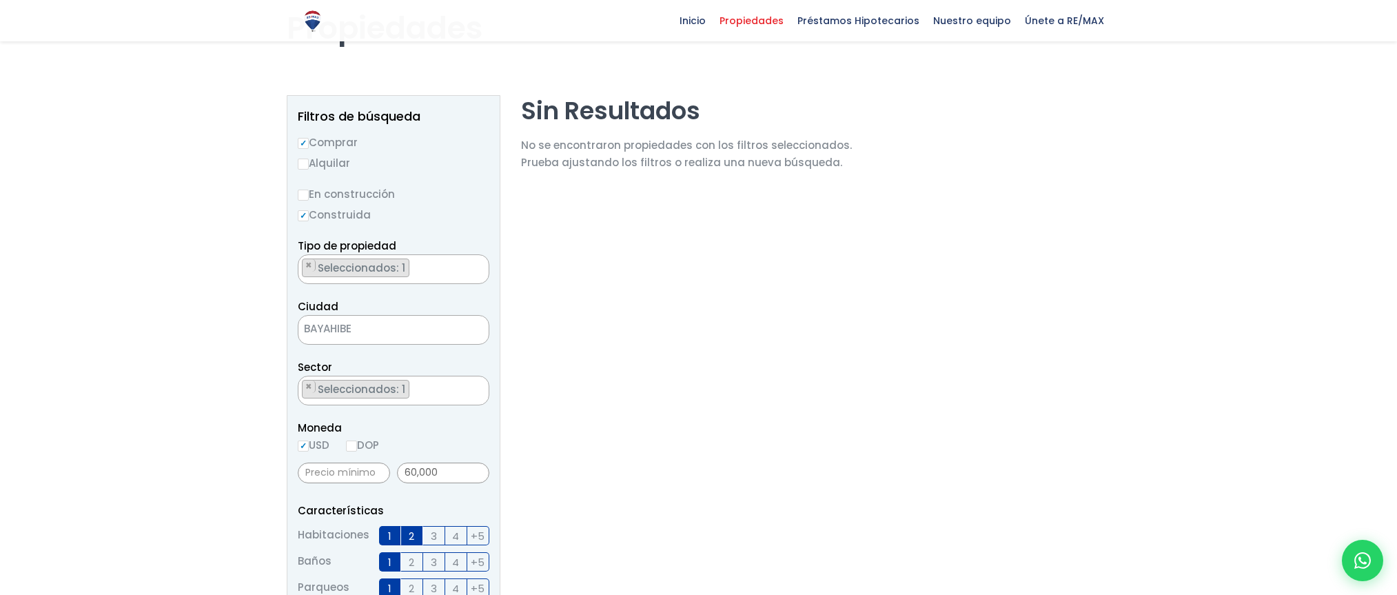
scroll to position [89, 0]
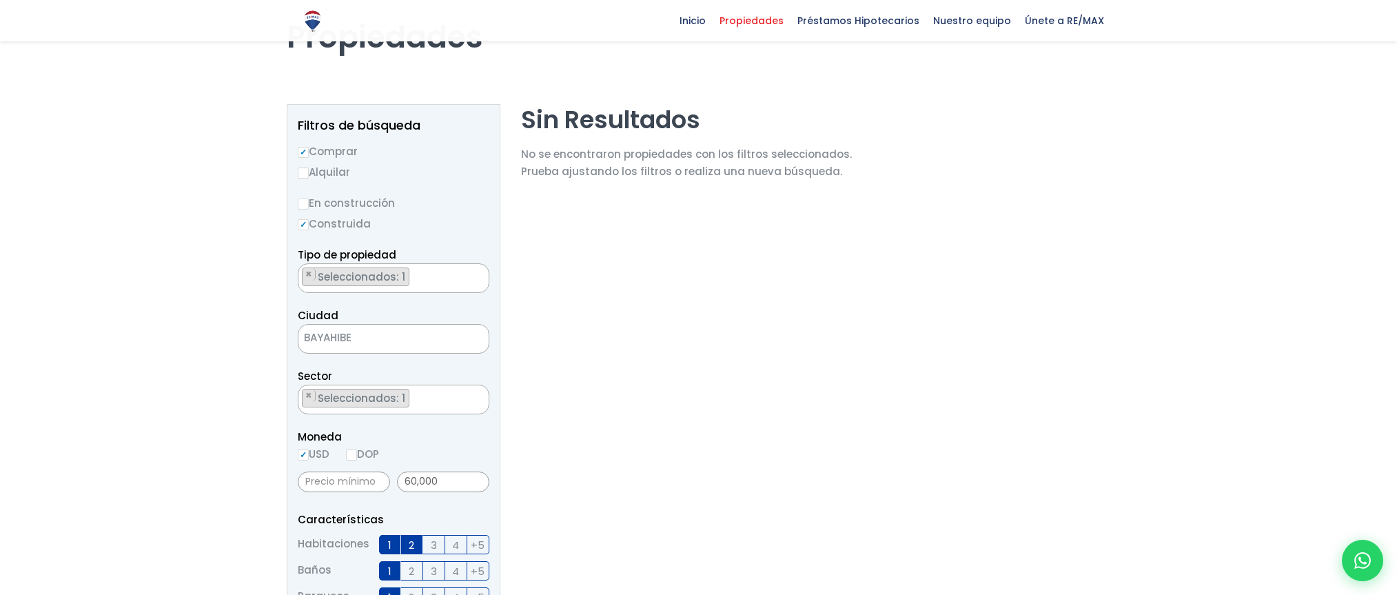
click at [360, 330] on span "BAYAHIBE" at bounding box center [376, 337] width 156 height 19
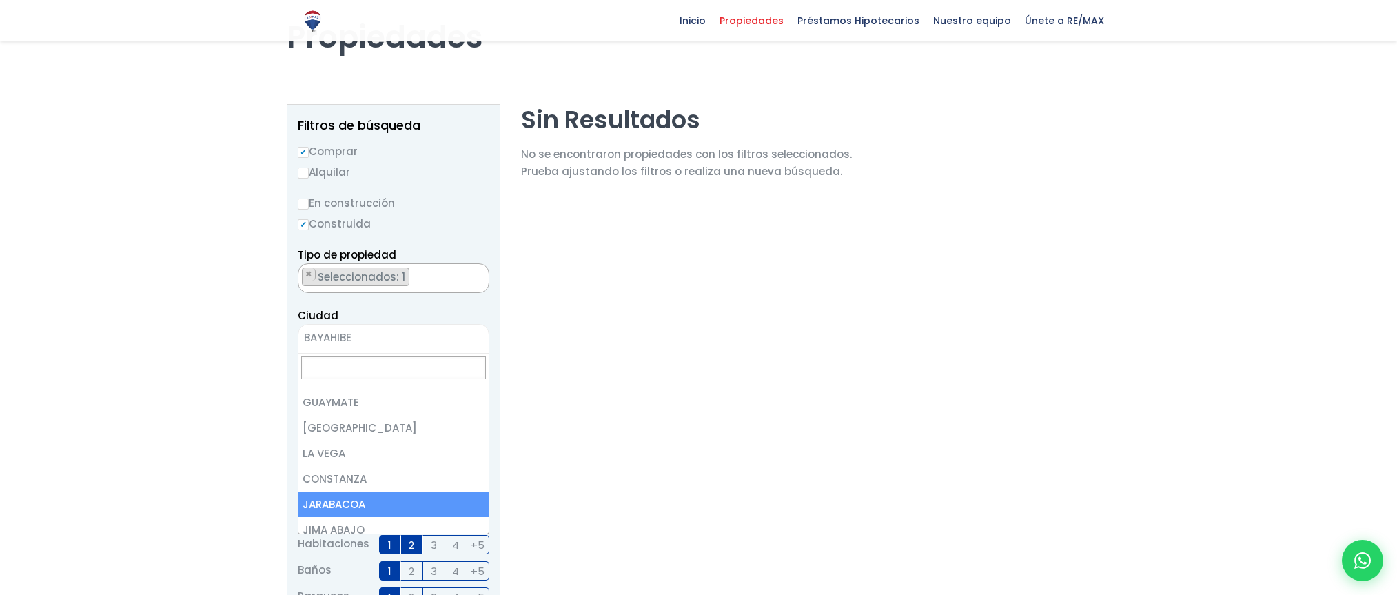
scroll to position [1654, 0]
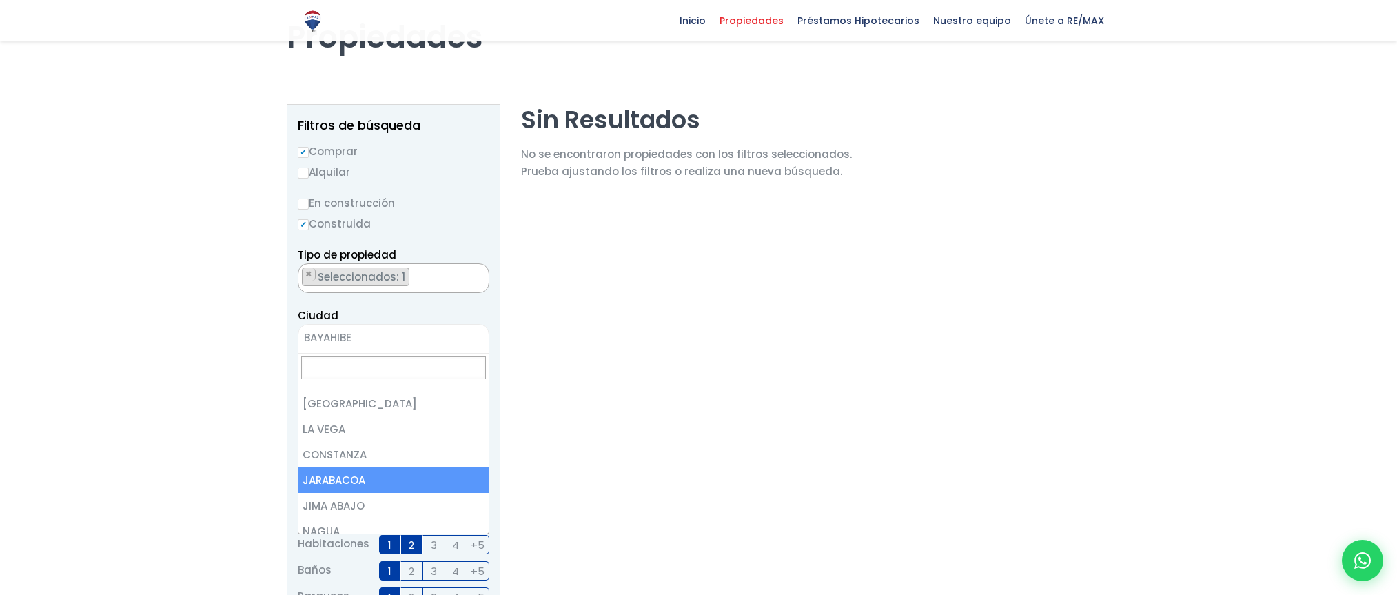
select select "65"
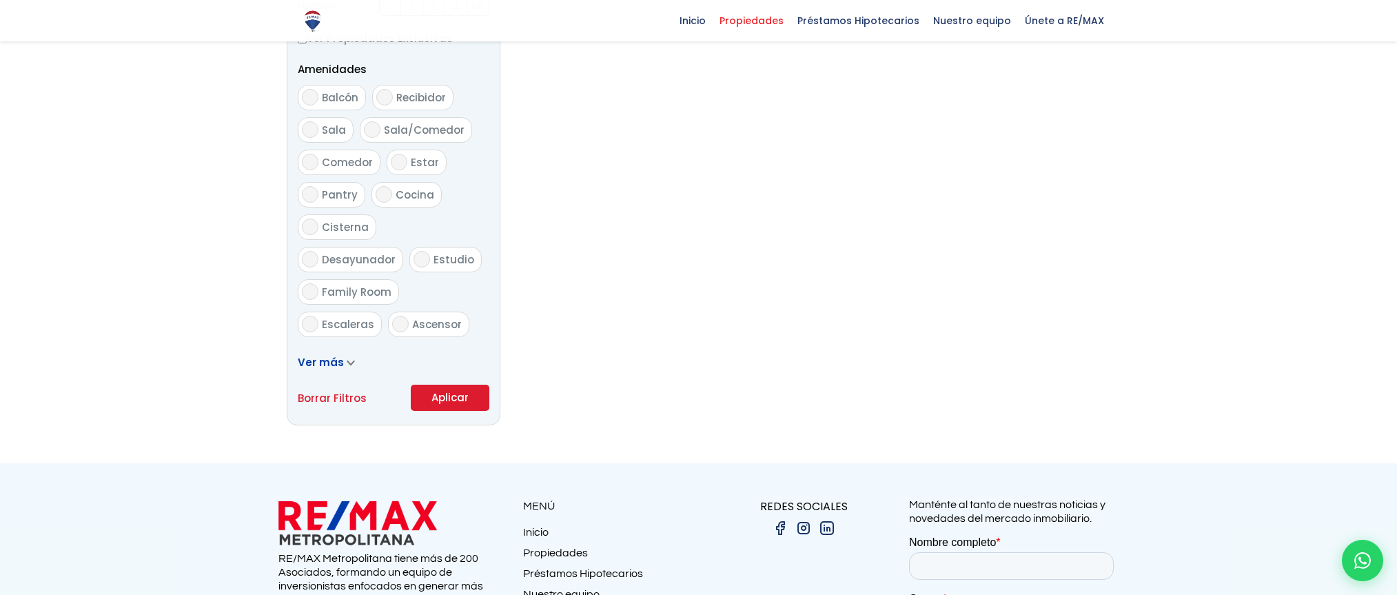
scroll to position [709, 0]
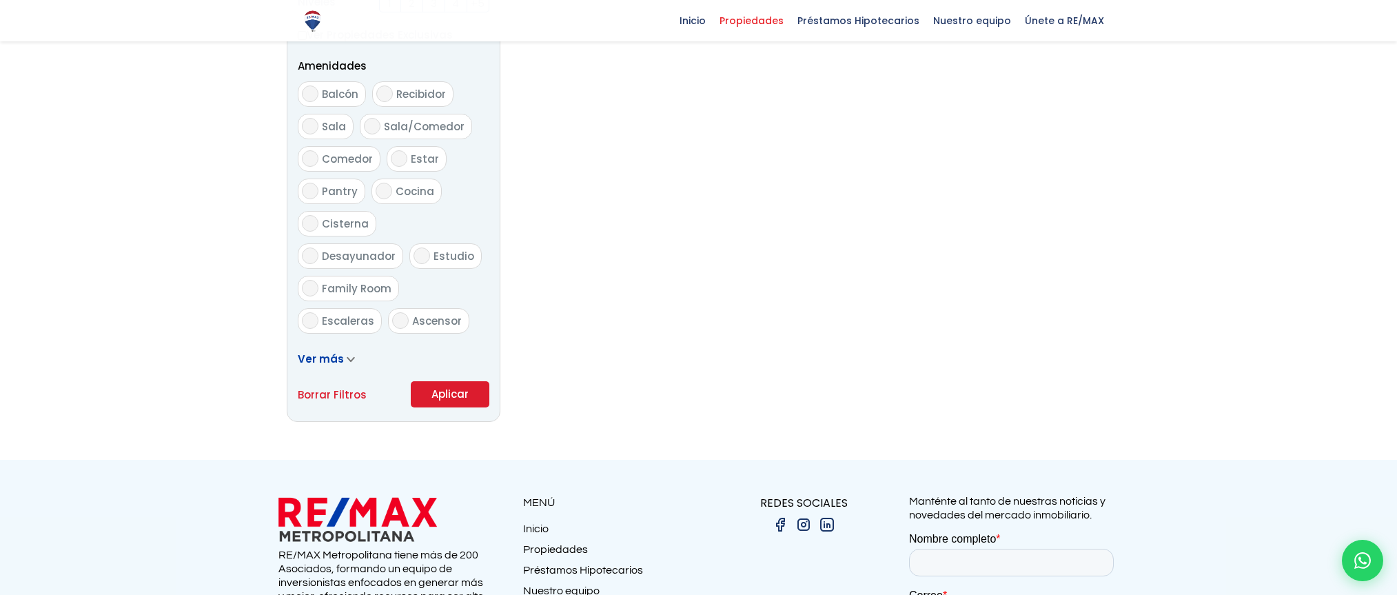
click at [446, 398] on button "Aplicar" at bounding box center [450, 394] width 79 height 26
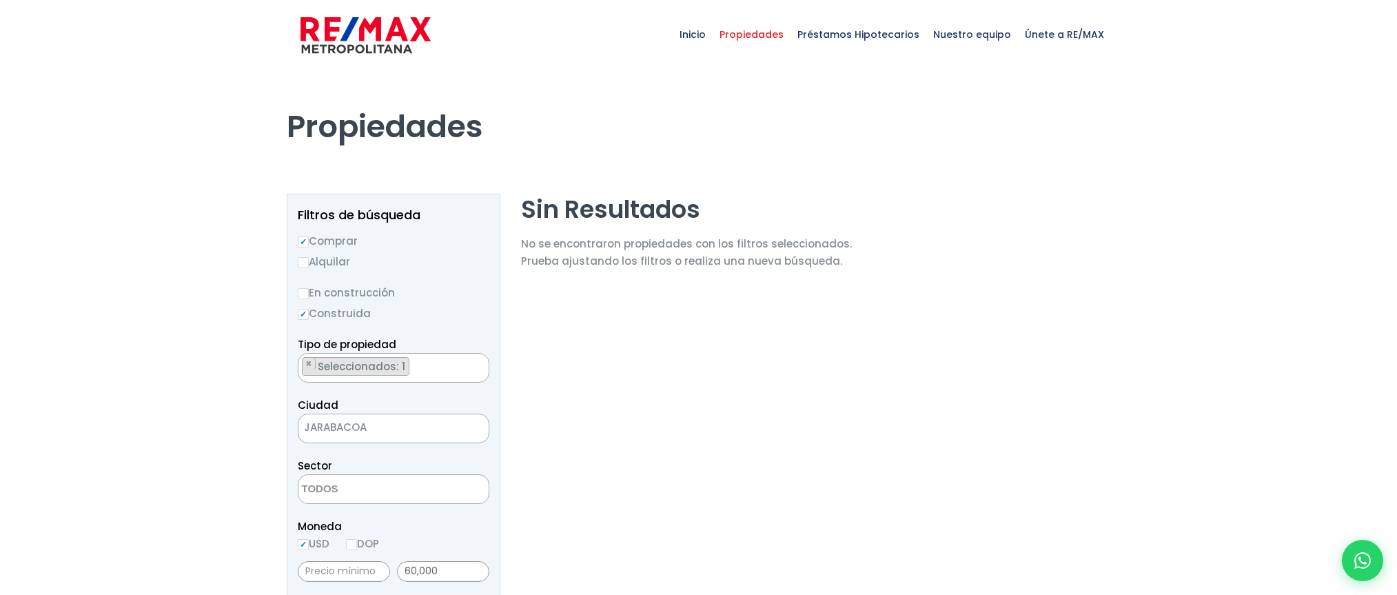
click at [394, 422] on span "JARABACOA" at bounding box center [376, 427] width 156 height 19
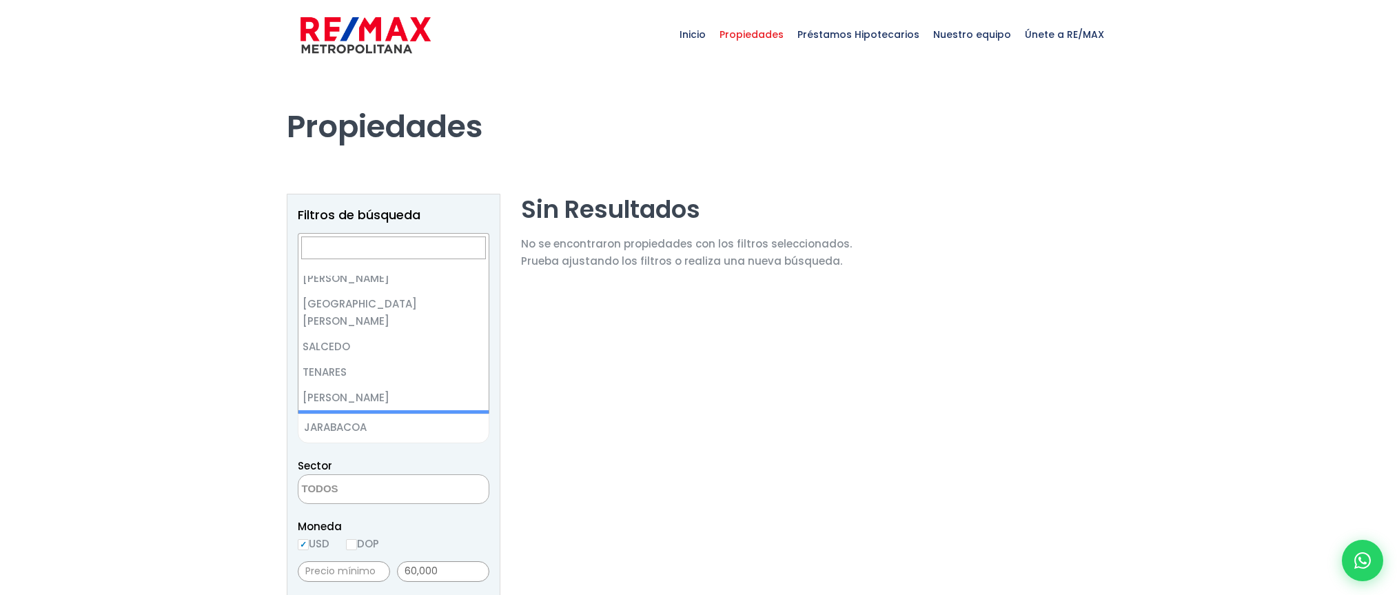
scroll to position [2415, 0]
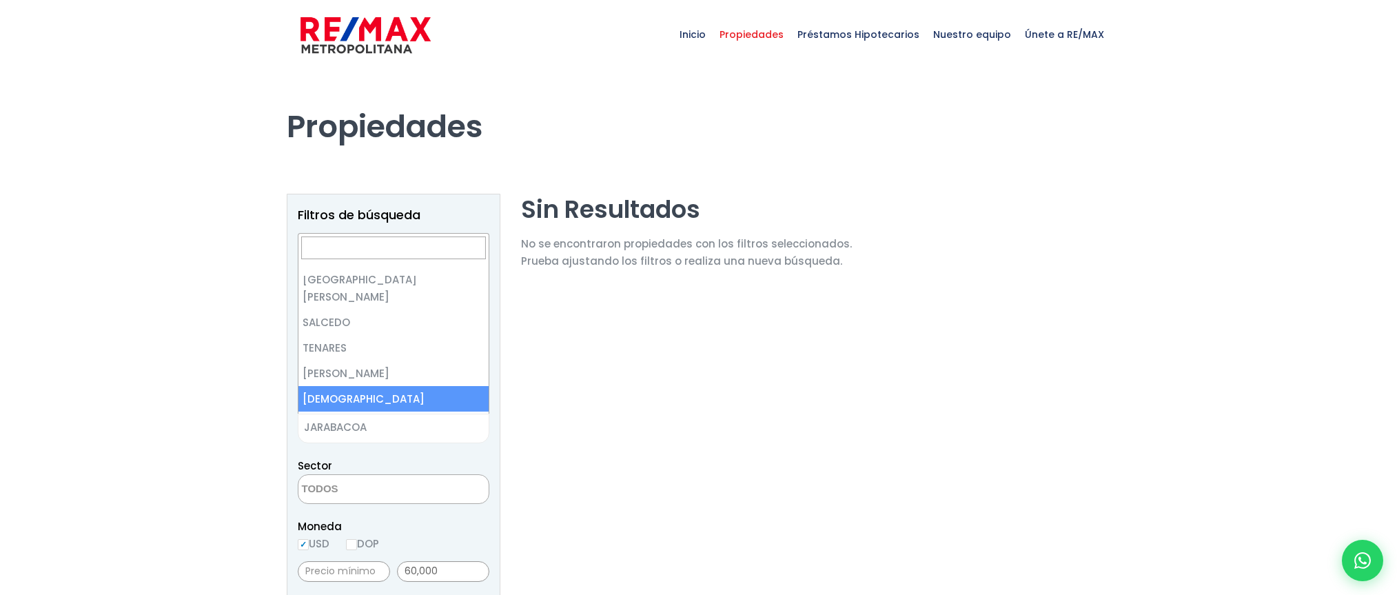
select select "93"
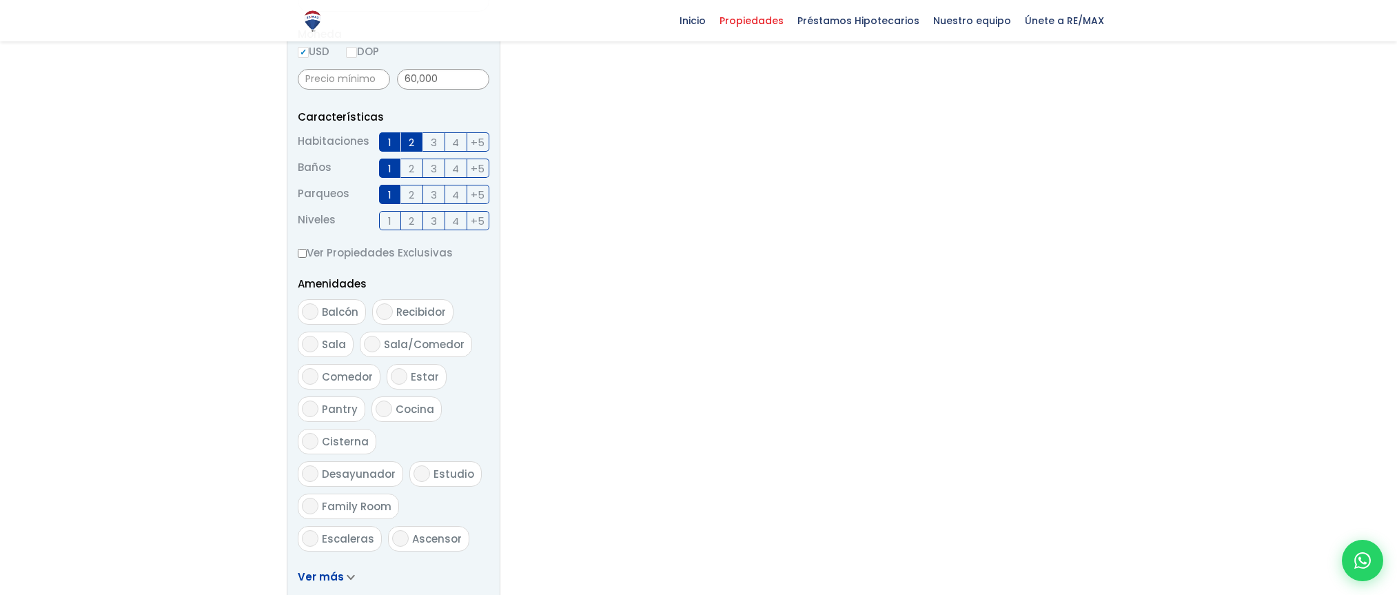
scroll to position [620, 0]
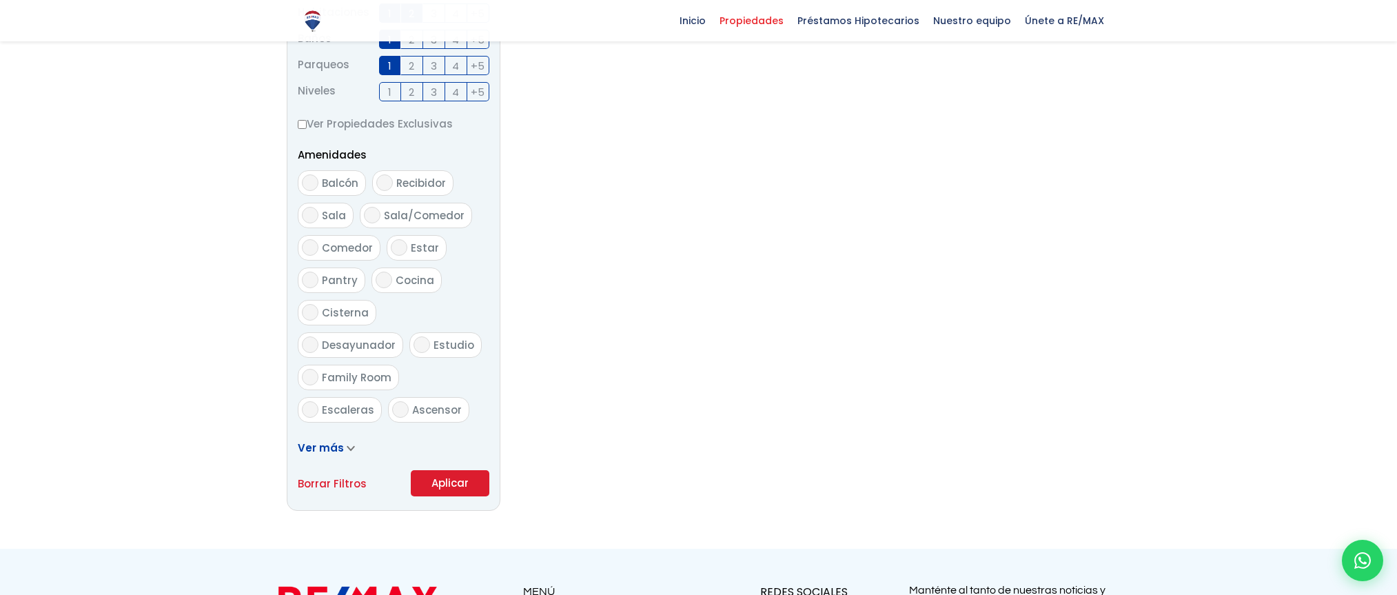
click at [467, 475] on button "Aplicar" at bounding box center [450, 483] width 79 height 26
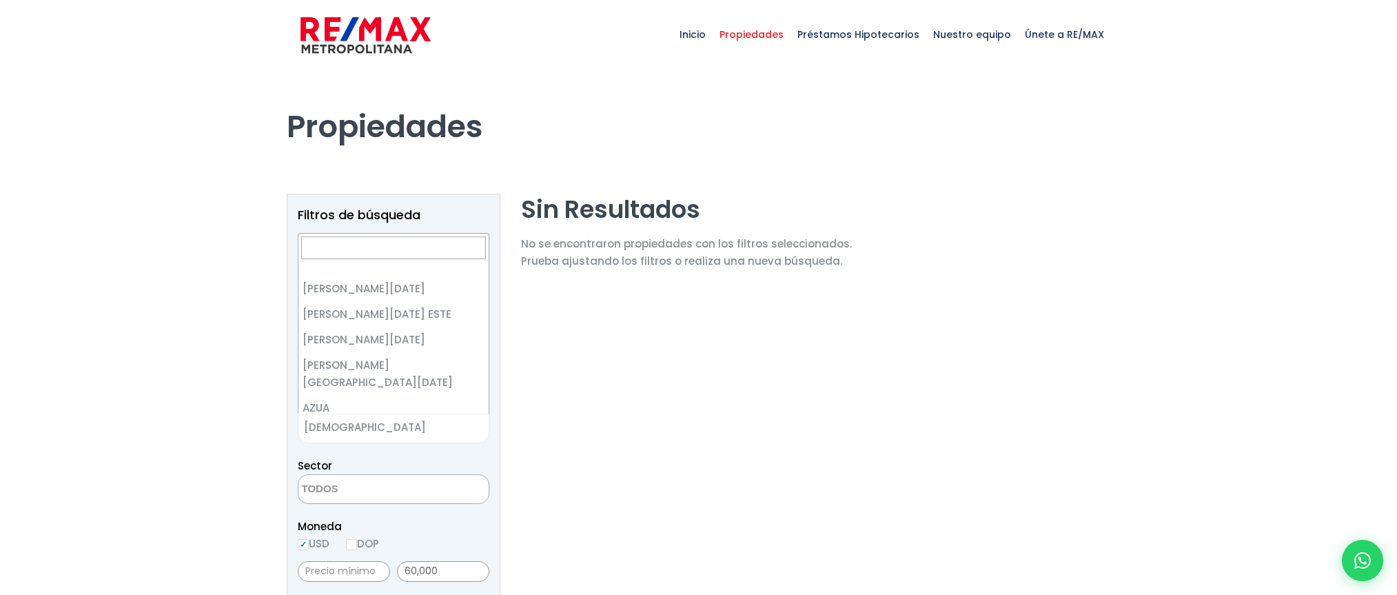
click at [367, 417] on span "× [DEMOGRAPHIC_DATA]" at bounding box center [394, 428] width 192 height 30
select select "155"
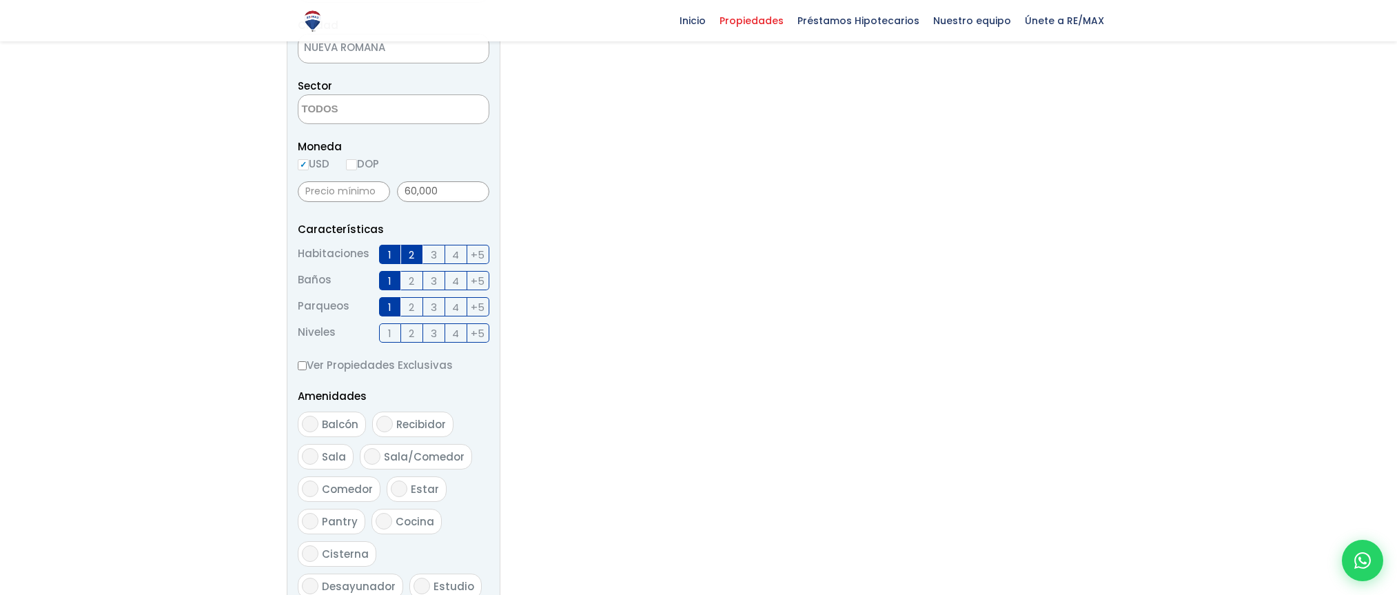
scroll to position [551, 0]
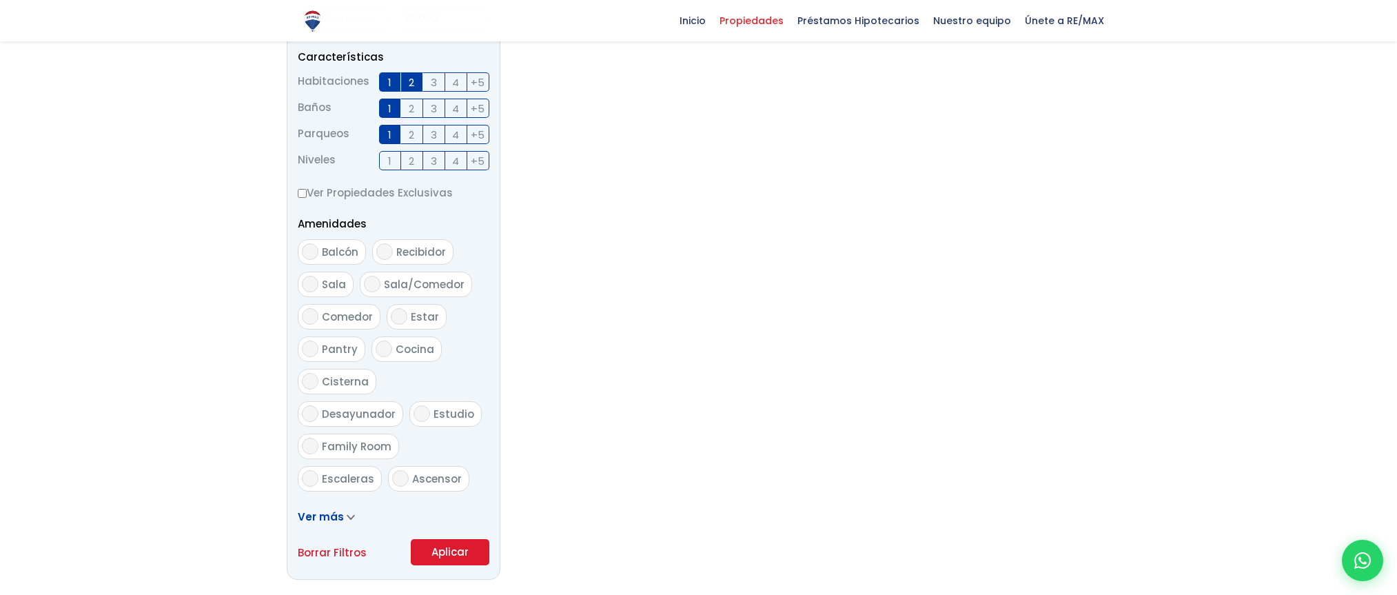
click at [449, 548] on button "Aplicar" at bounding box center [450, 552] width 79 height 26
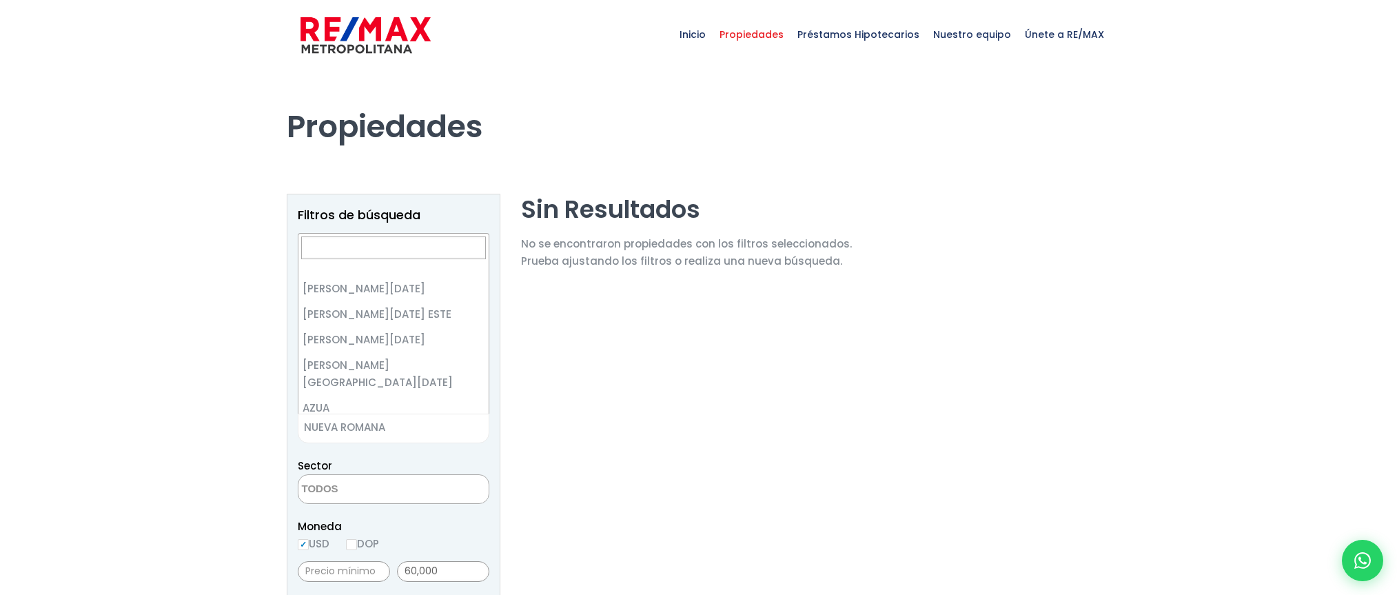
click at [395, 428] on span "NUEVA ROMANA" at bounding box center [376, 427] width 156 height 19
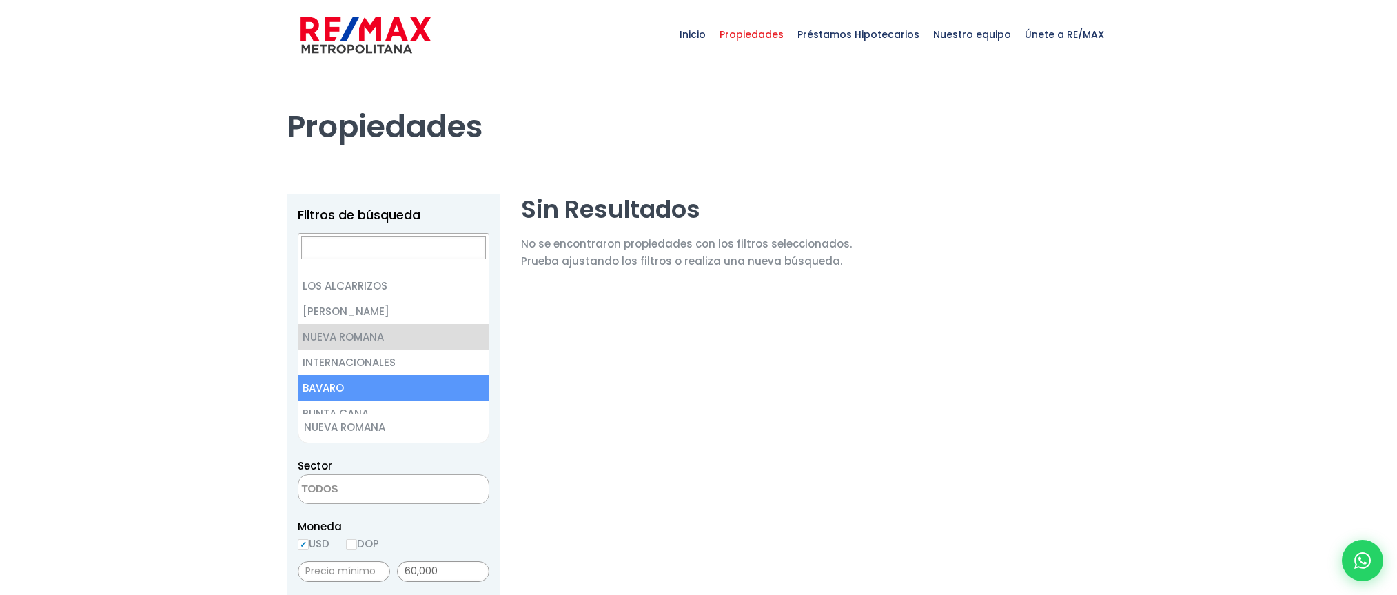
scroll to position [4043, 0]
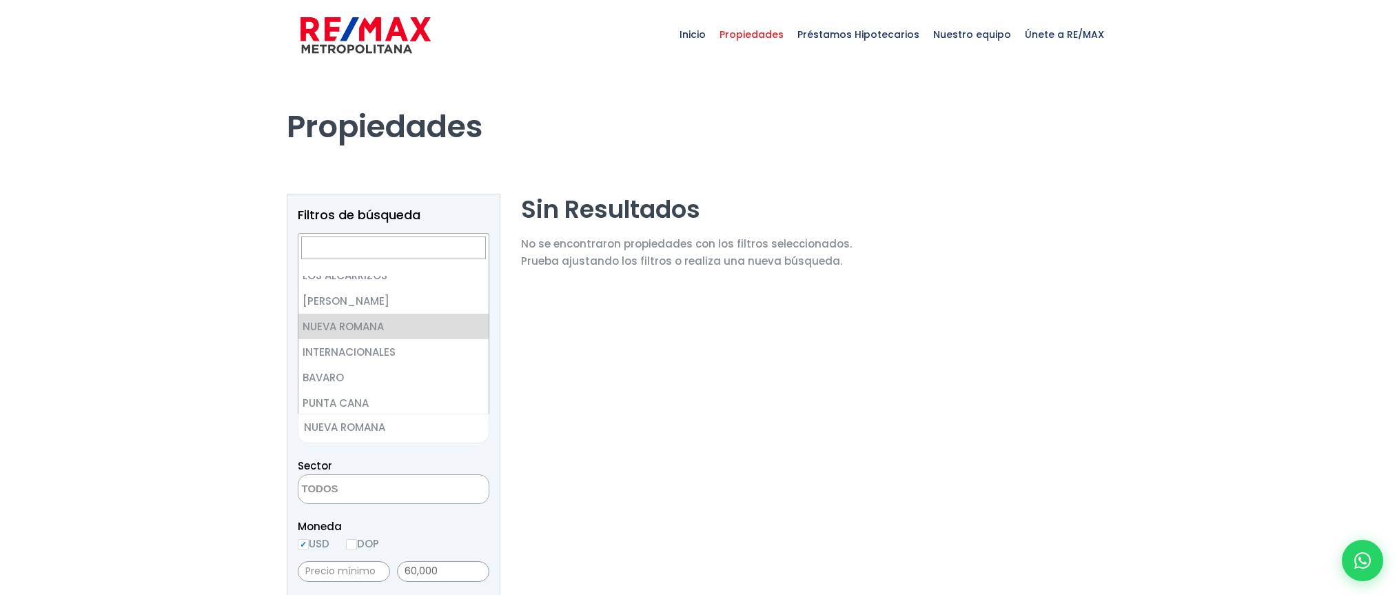
select select "440"
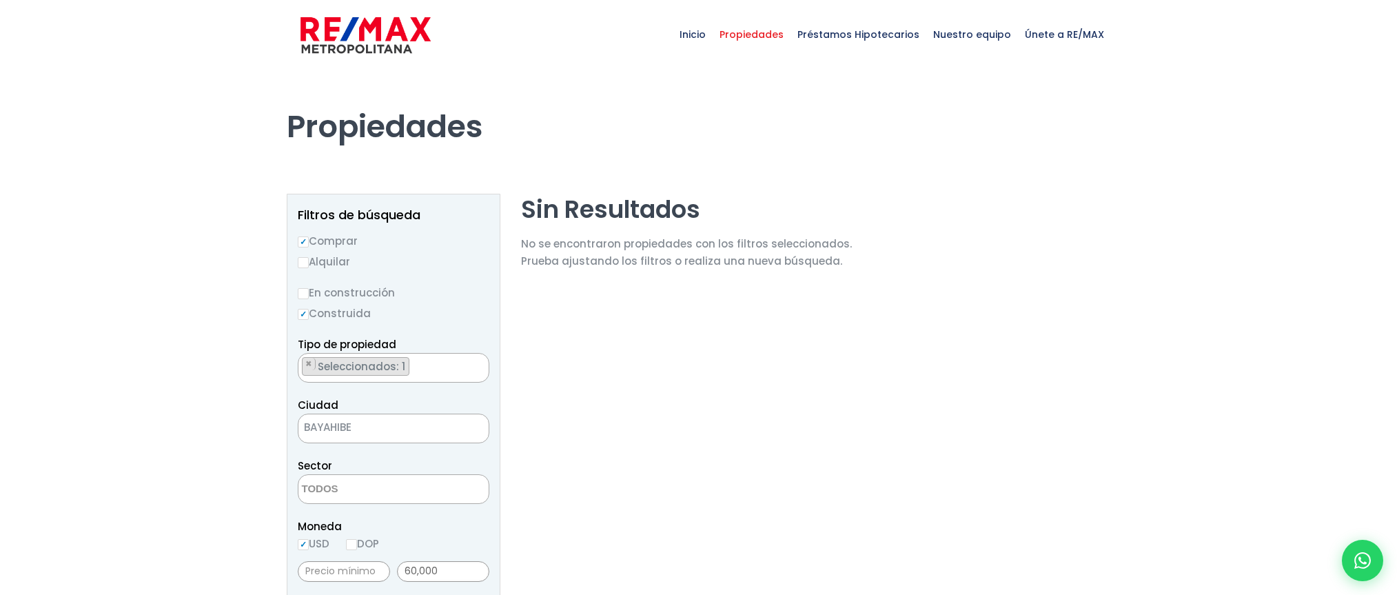
click at [351, 491] on textarea "Search" at bounding box center [365, 490] width 134 height 30
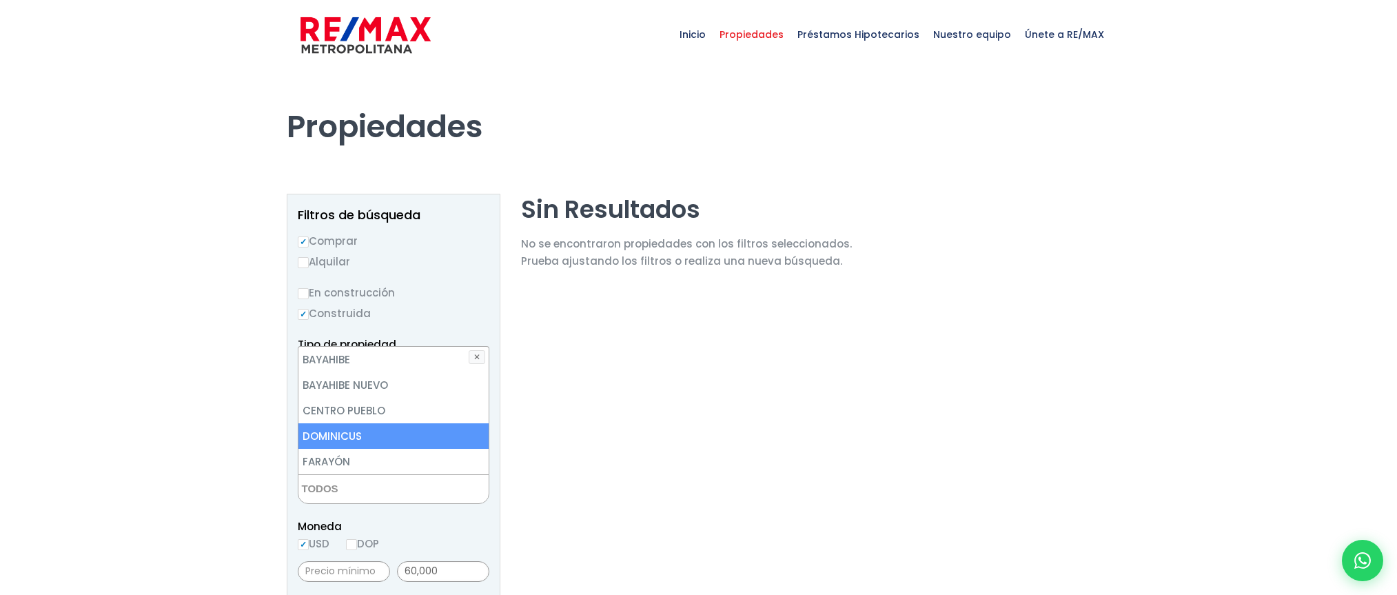
click at [378, 434] on li "DOMINICUS" at bounding box center [393, 435] width 190 height 25
select select "16413"
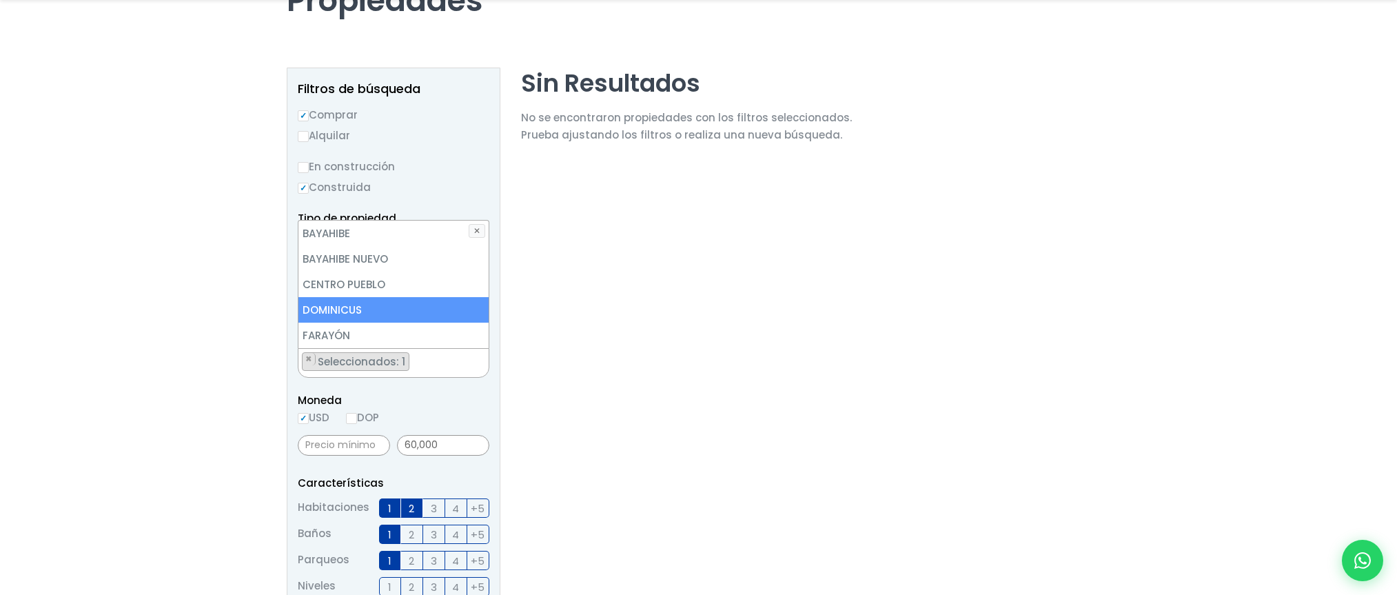
scroll to position [138, 0]
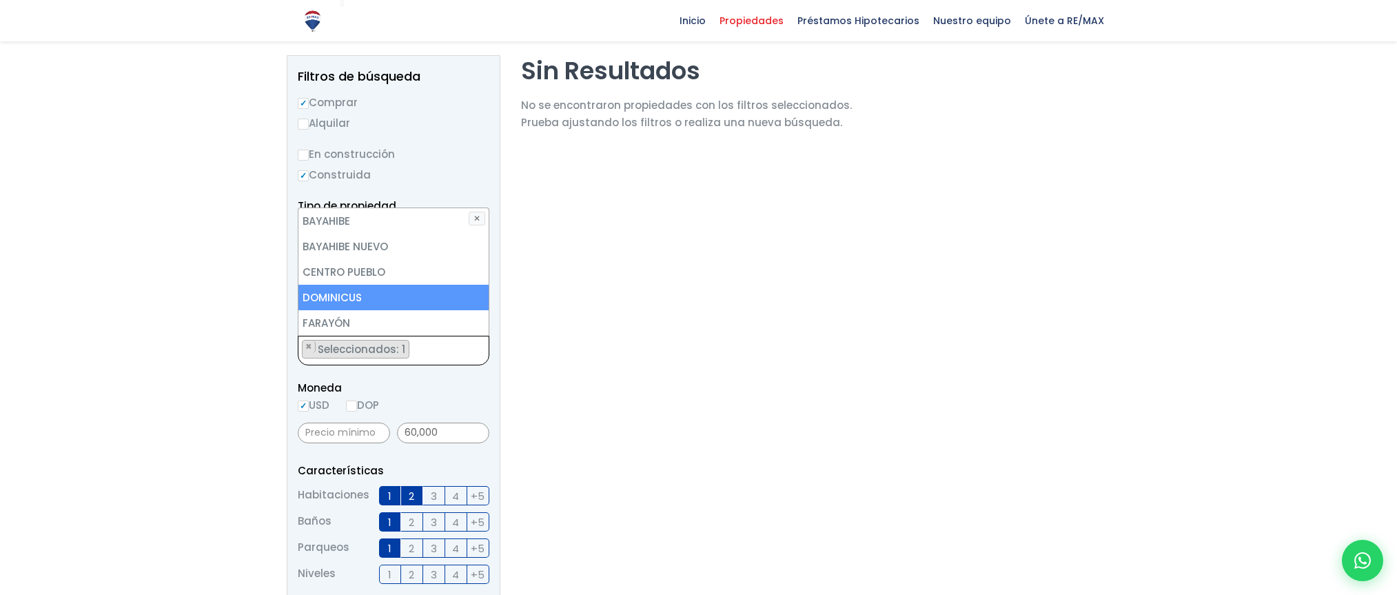
click at [422, 339] on ul "× Seleccionados: 1" at bounding box center [384, 351] width 173 height 30
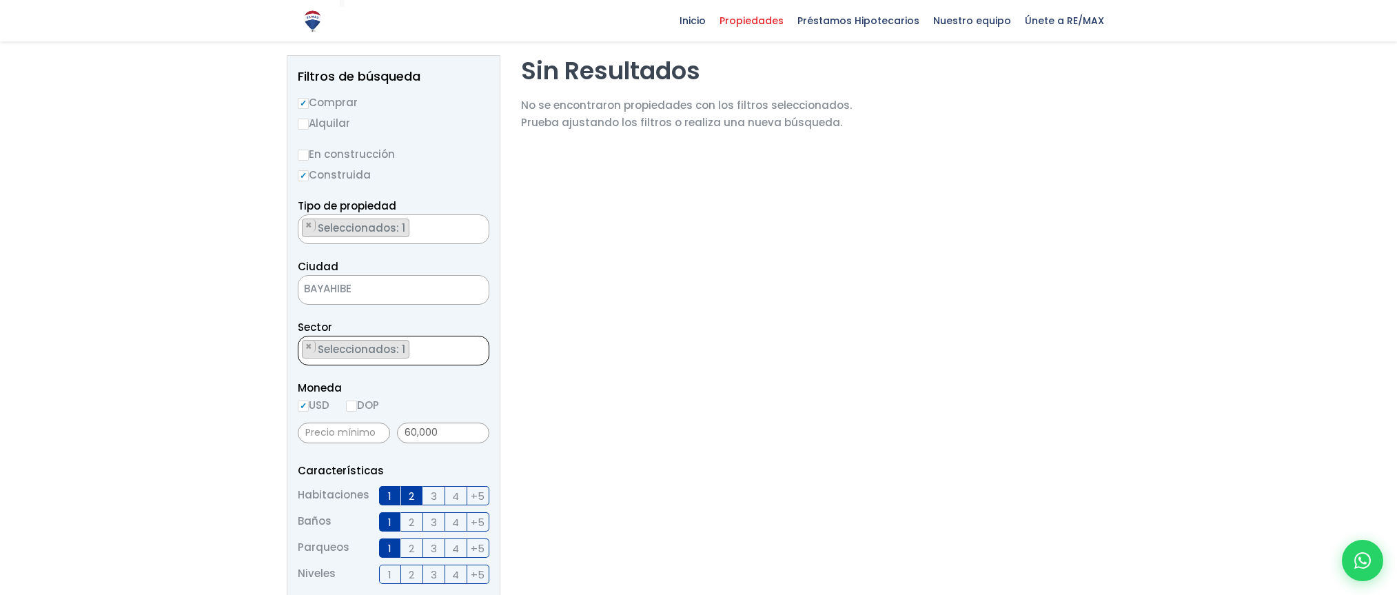
drag, startPoint x: 421, startPoint y: 351, endPoint x: 289, endPoint y: 329, distance: 134.1
click at [291, 329] on aside "Filtros de búsqueda Comprar Alquilar En construcción Construida Tipo de propied…" at bounding box center [394, 524] width 214 height 938
click at [381, 357] on li "× Seleccionados: 1" at bounding box center [355, 349] width 107 height 19
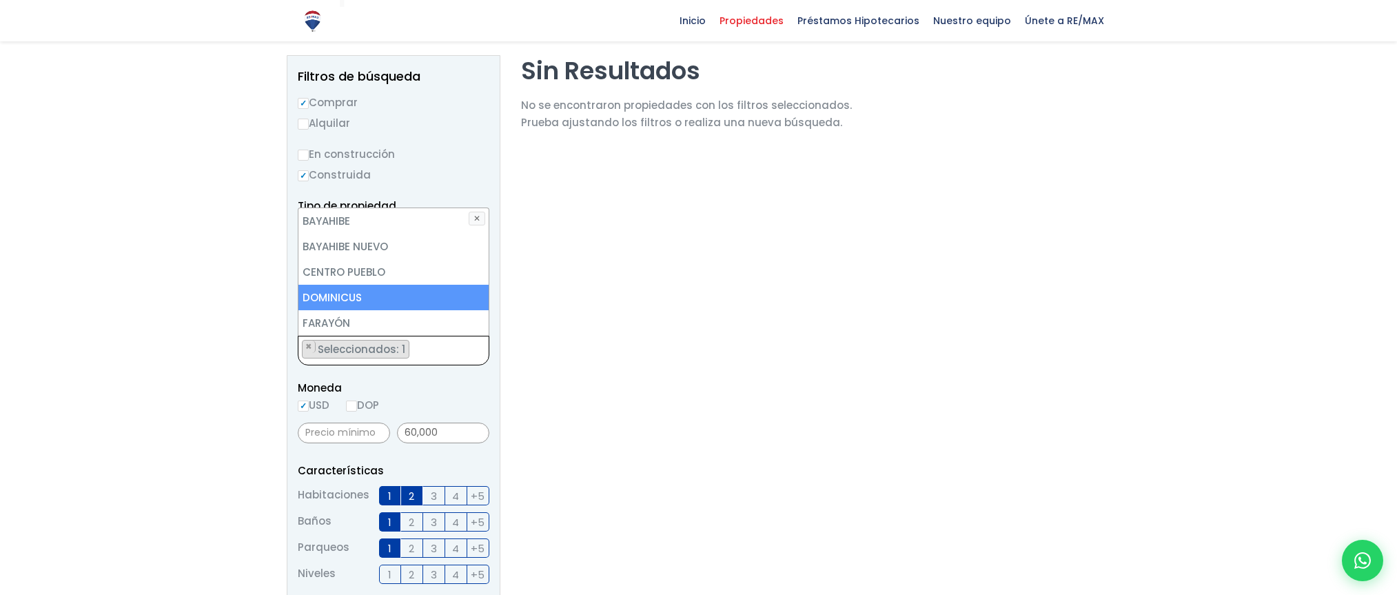
drag, startPoint x: 402, startPoint y: 349, endPoint x: 369, endPoint y: 336, distance: 35.6
click at [369, 336] on span "× × Seleccionados: 1" at bounding box center [394, 351] width 192 height 30
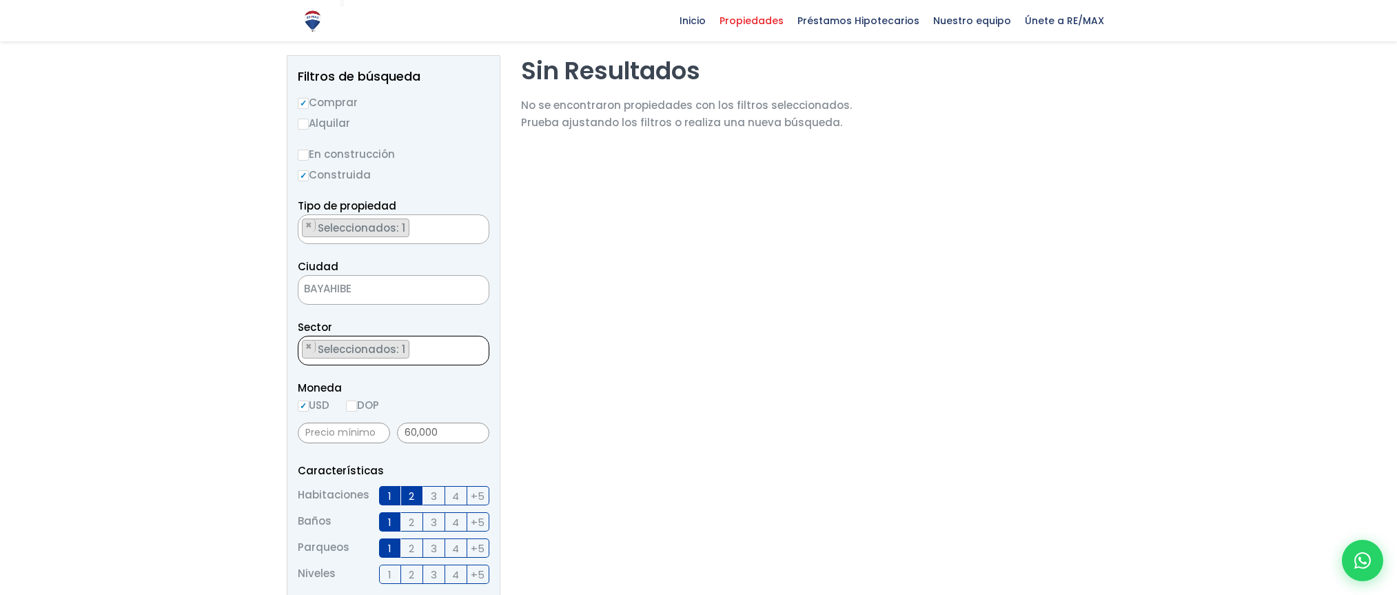
select select
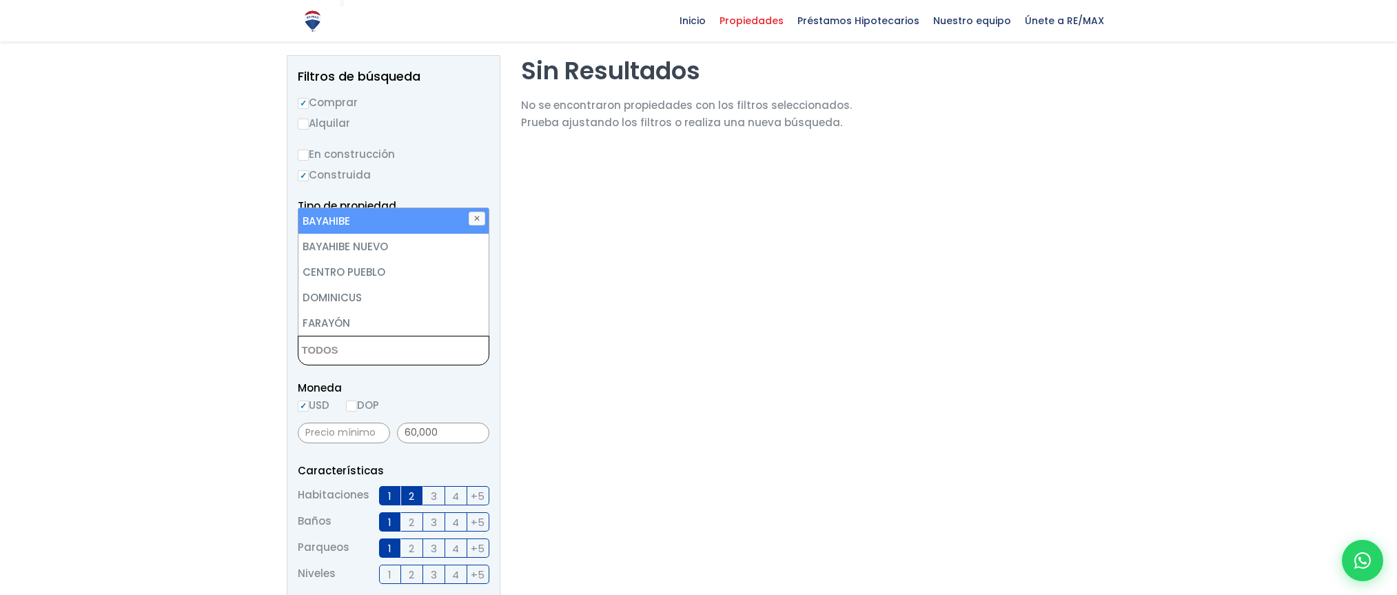
click at [413, 394] on span "Moneda" at bounding box center [394, 387] width 192 height 17
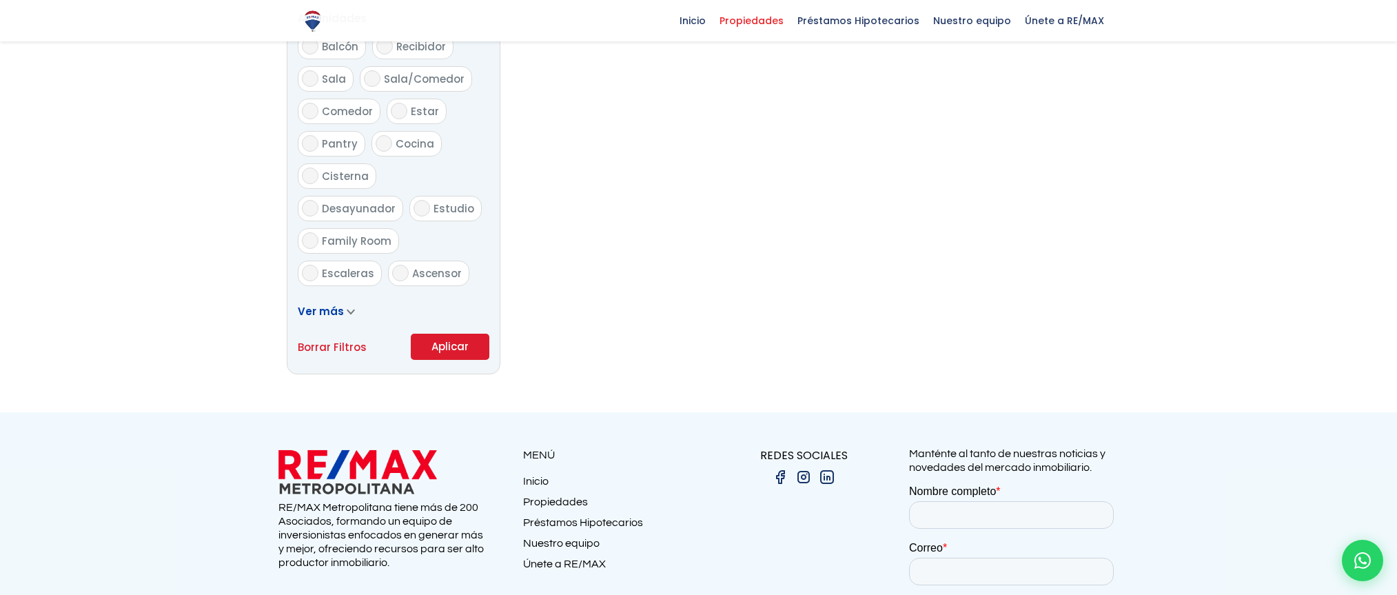
scroll to position [758, 0]
click at [450, 351] on button "Aplicar" at bounding box center [450, 345] width 79 height 26
